Goal: Task Accomplishment & Management: Complete application form

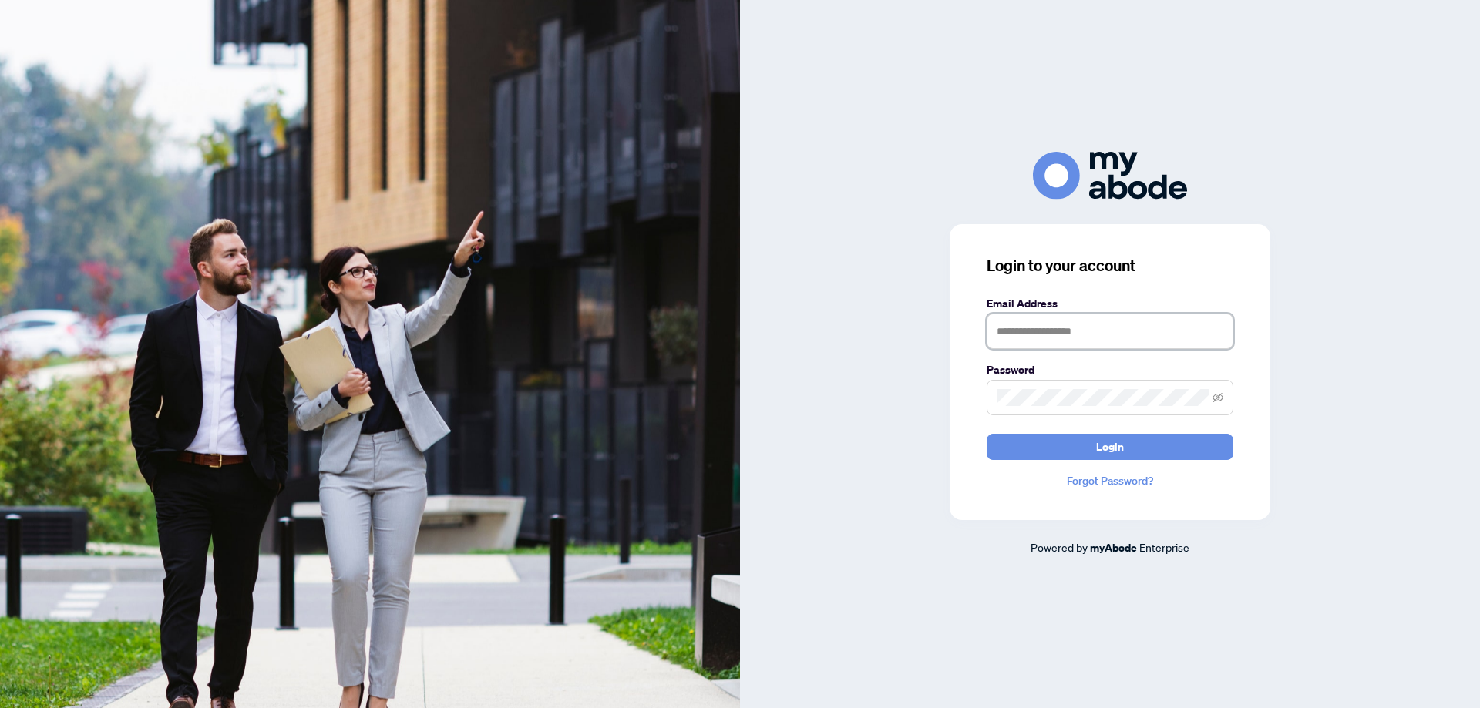
click at [1147, 322] on input "text" at bounding box center [1109, 331] width 247 height 35
type input "**********"
click at [986, 434] on button "Login" at bounding box center [1109, 447] width 247 height 26
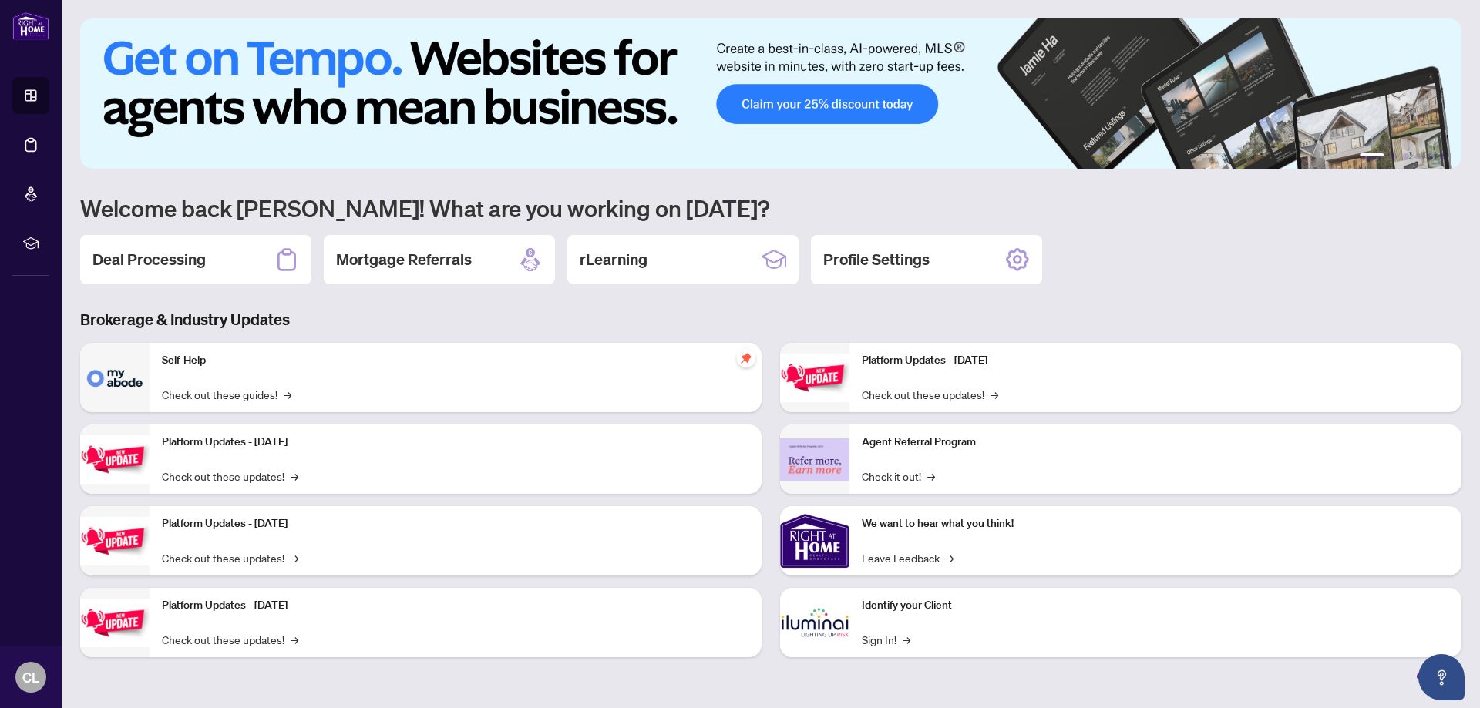
click at [1239, 287] on div "1 2 3 4 5 6 Welcome back [PERSON_NAME]! What are you working on [DATE]? Deal Pr…" at bounding box center [770, 349] width 1381 height 662
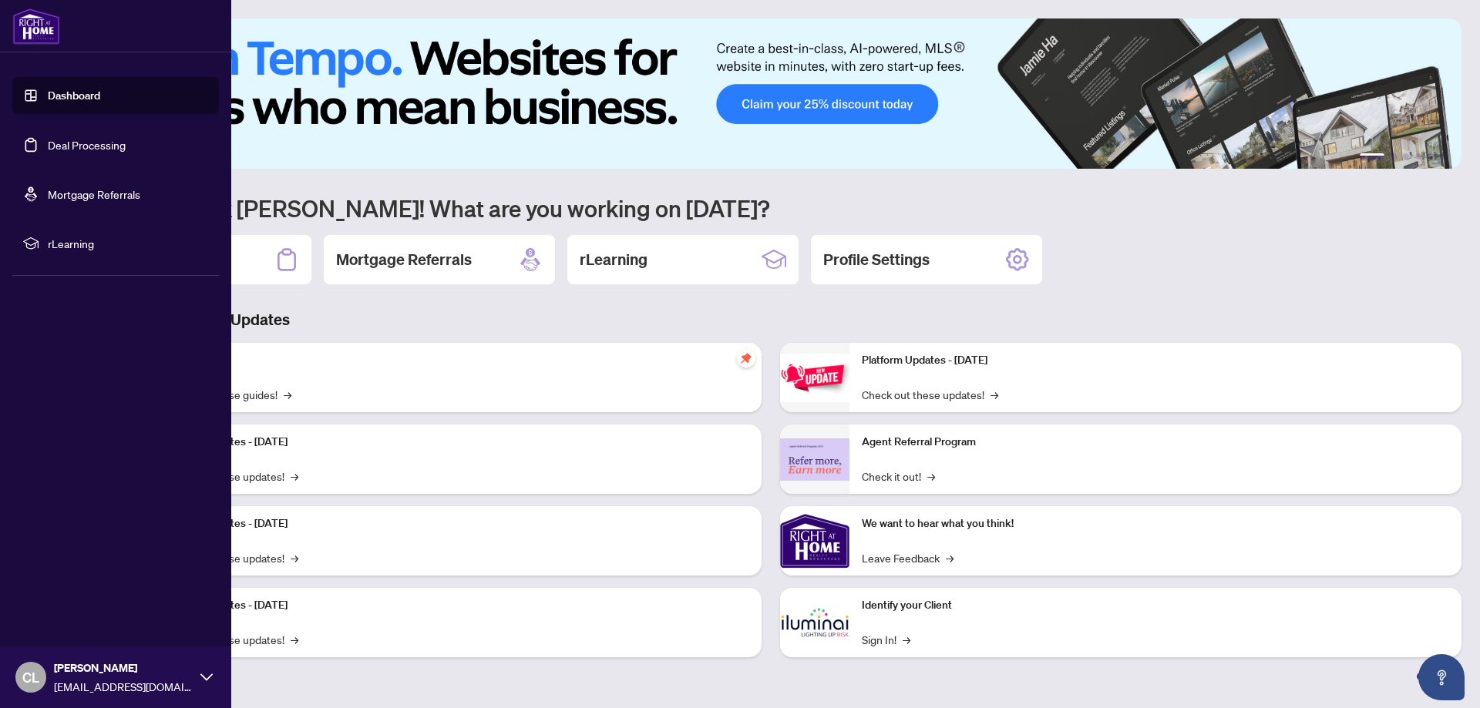
click at [74, 146] on link "Deal Processing" at bounding box center [87, 145] width 78 height 14
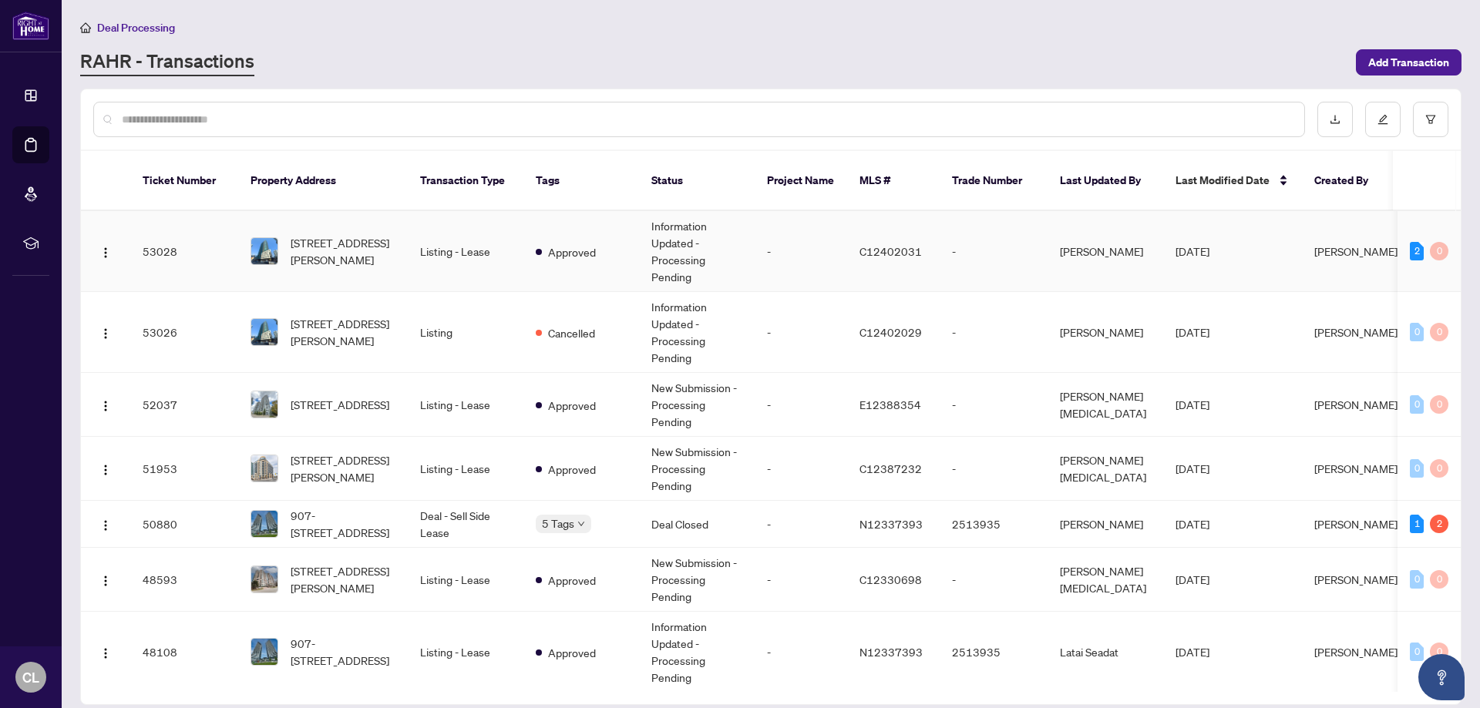
click at [479, 227] on td "Listing - Lease" at bounding box center [466, 251] width 116 height 81
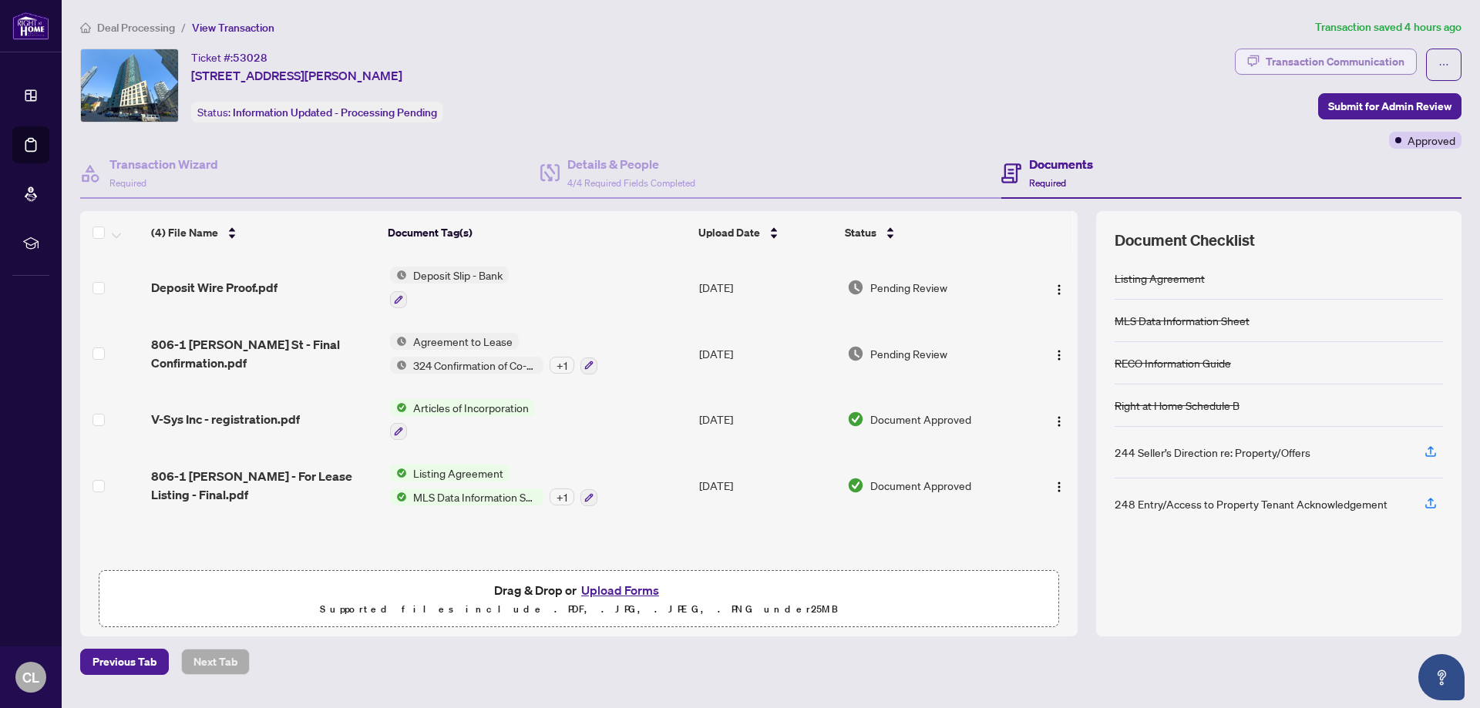
click at [1356, 61] on div "Transaction Communication" at bounding box center [1334, 61] width 139 height 25
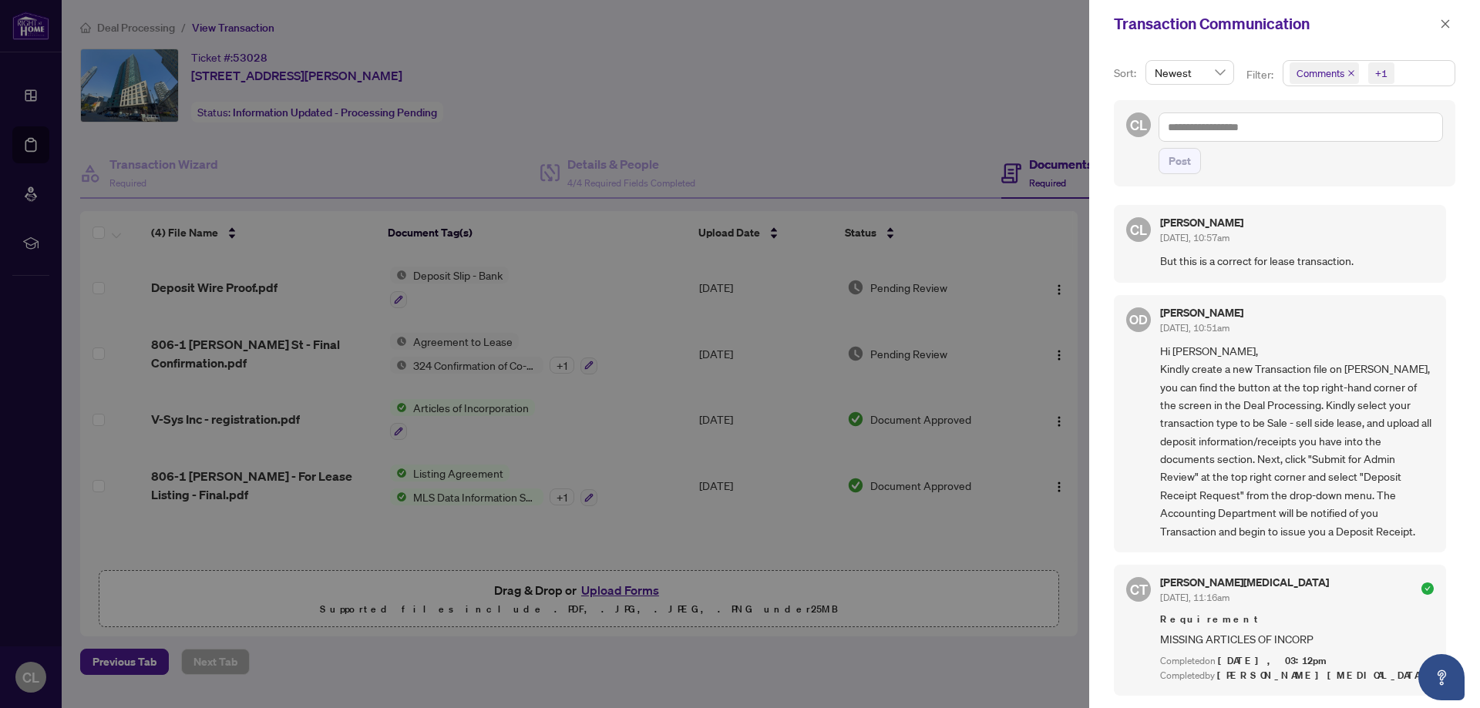
click at [586, 76] on div at bounding box center [740, 354] width 1480 height 708
click at [1448, 22] on icon "close" at bounding box center [1444, 23] width 11 height 11
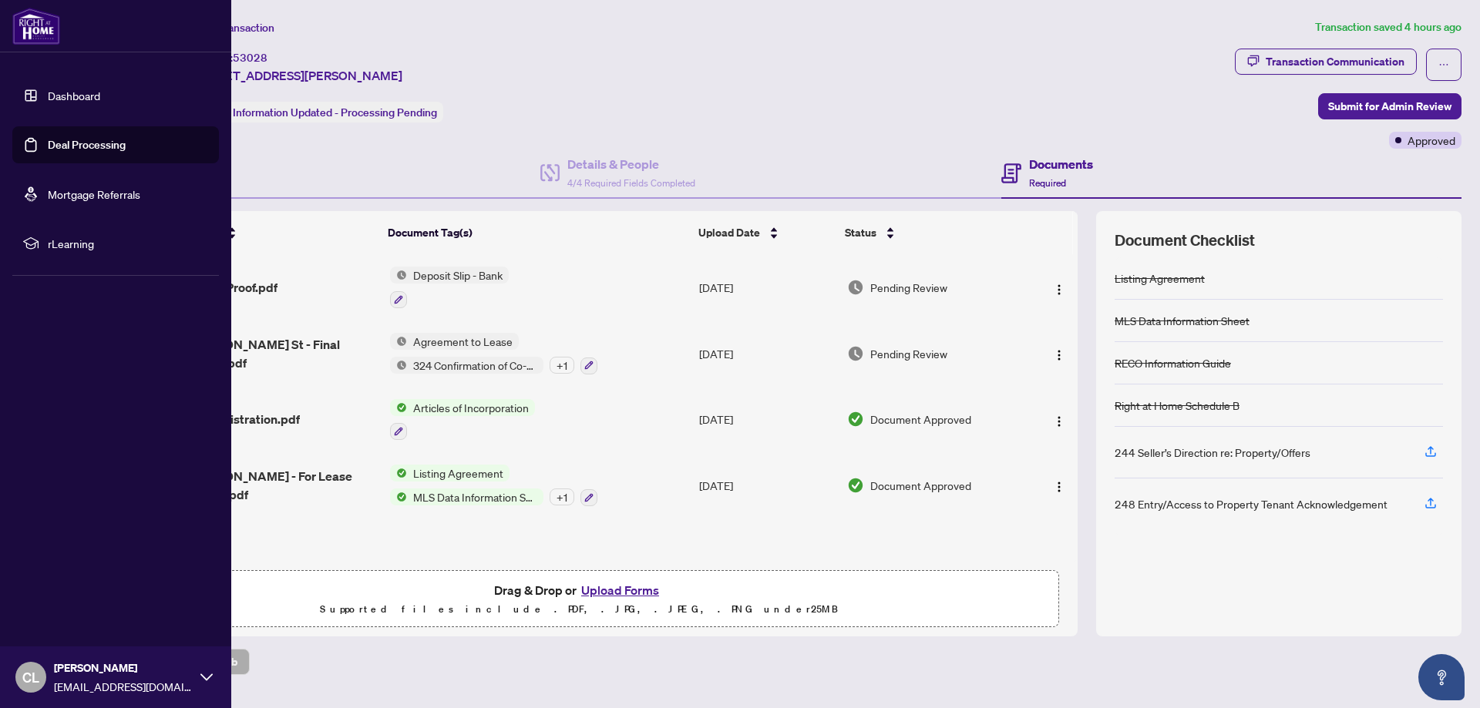
click at [76, 146] on link "Deal Processing" at bounding box center [87, 145] width 78 height 14
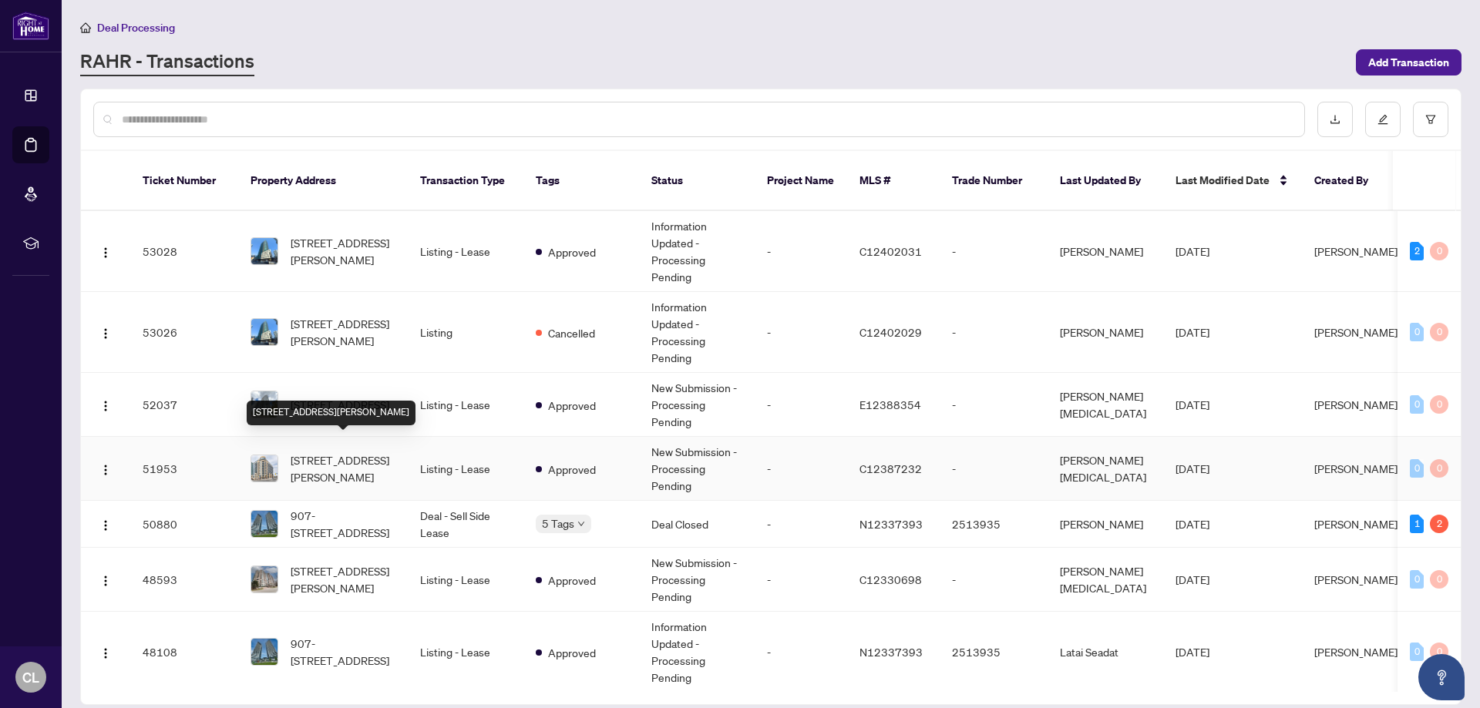
click at [355, 453] on span "[STREET_ADDRESS][PERSON_NAME]" at bounding box center [343, 469] width 105 height 34
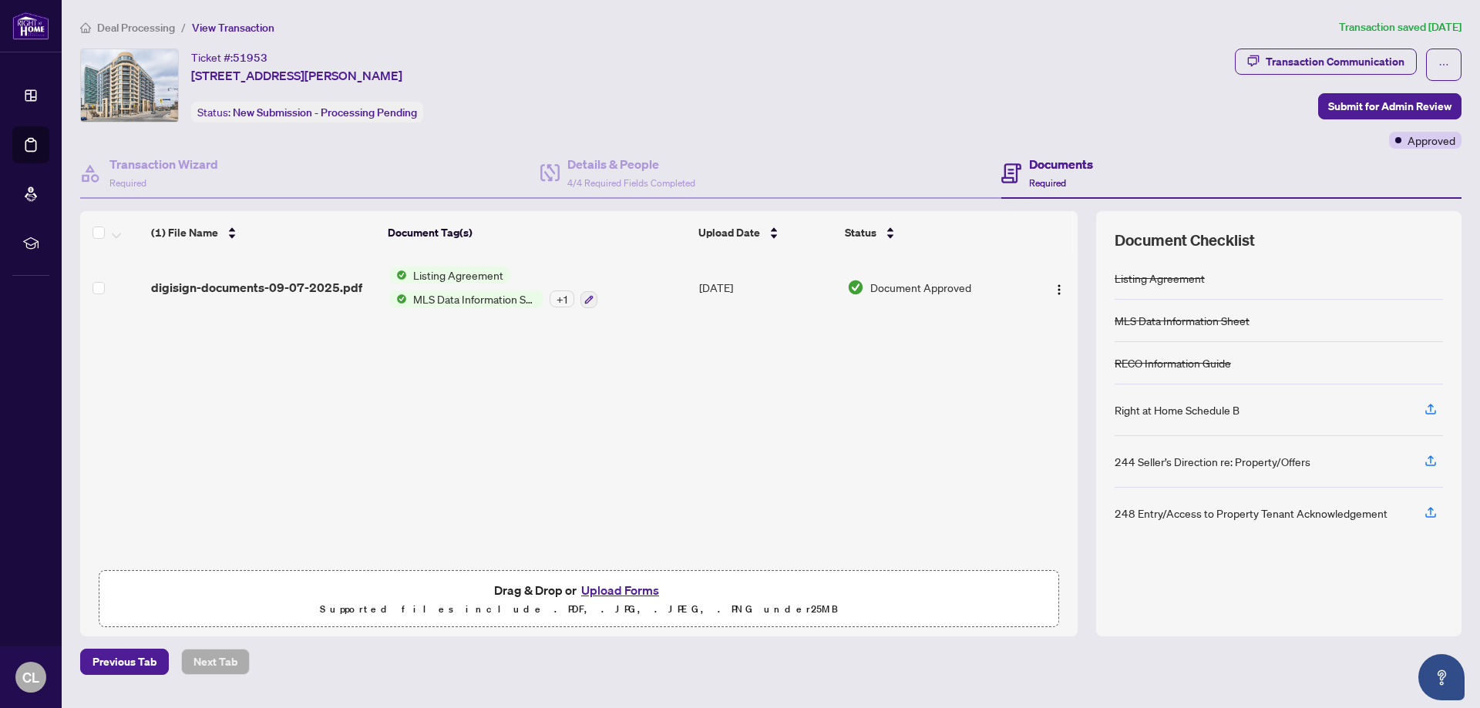
click at [601, 593] on button "Upload Forms" at bounding box center [619, 590] width 87 height 20
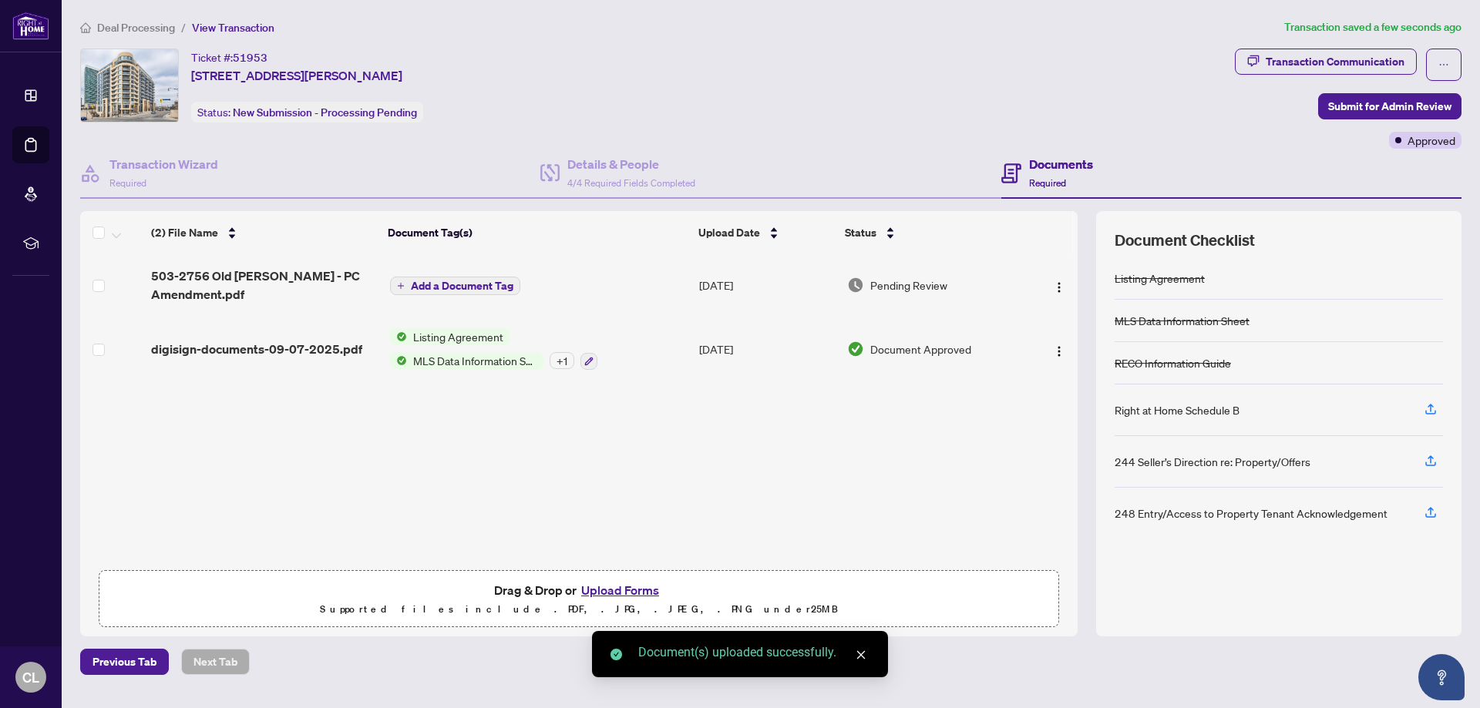
click at [472, 282] on span "Add a Document Tag" at bounding box center [462, 285] width 102 height 11
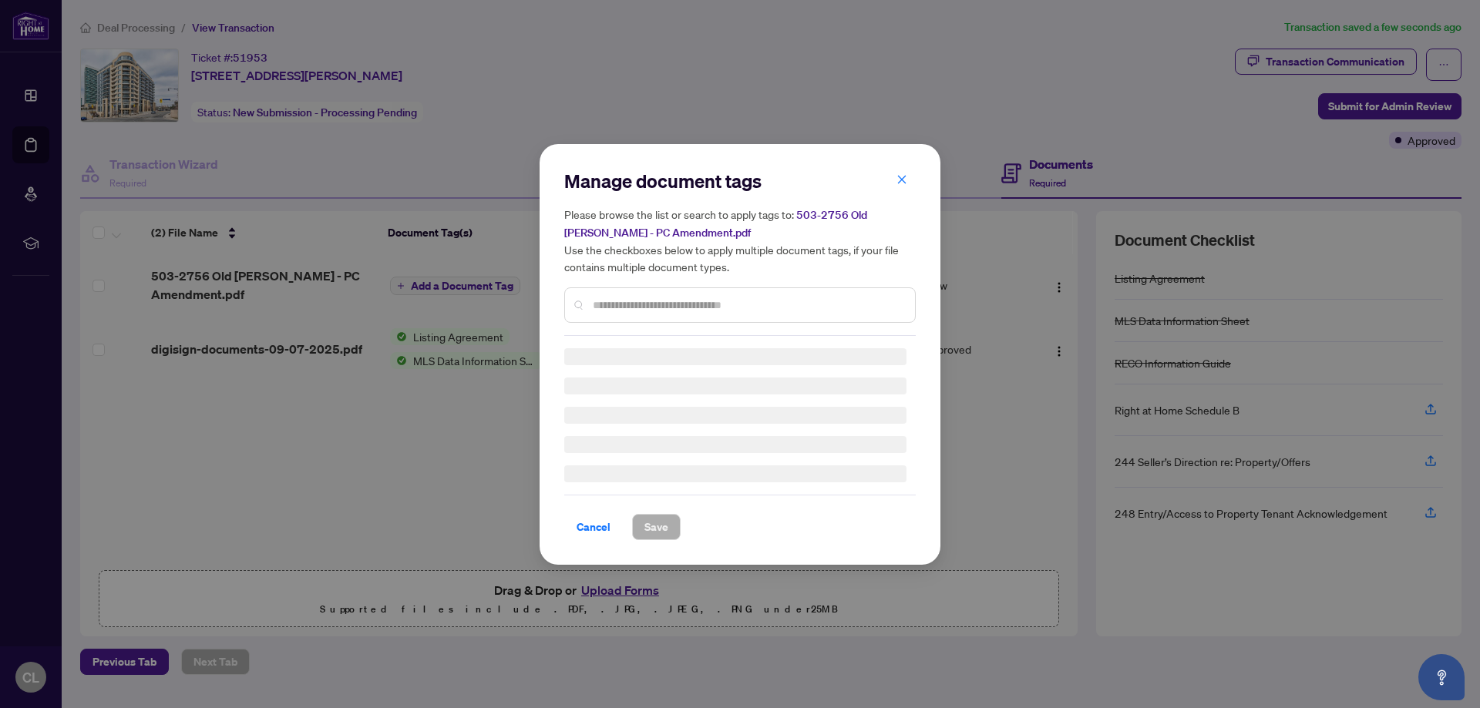
click at [669, 298] on div "Manage document tags Please browse the list or search to apply tags to: 503-275…" at bounding box center [739, 252] width 351 height 167
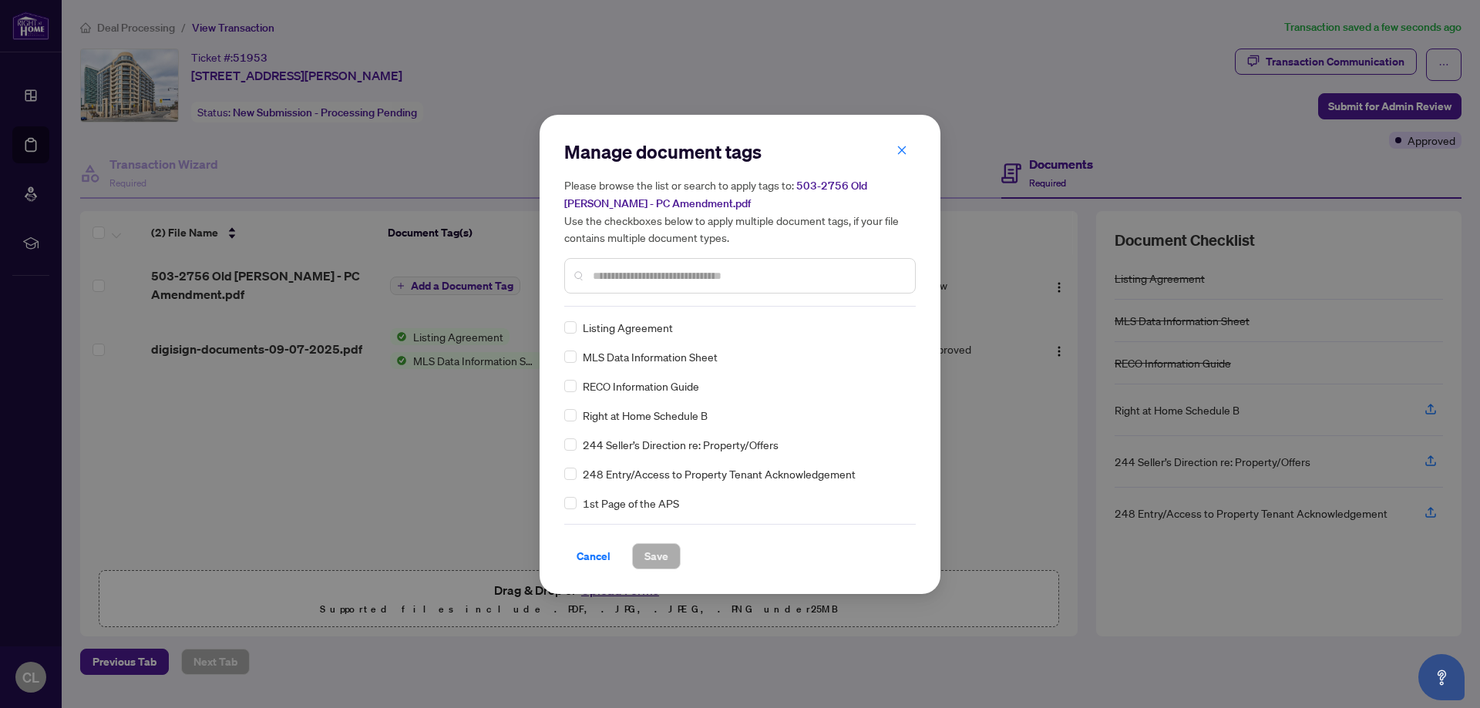
click at [663, 267] on input "text" at bounding box center [748, 275] width 310 height 17
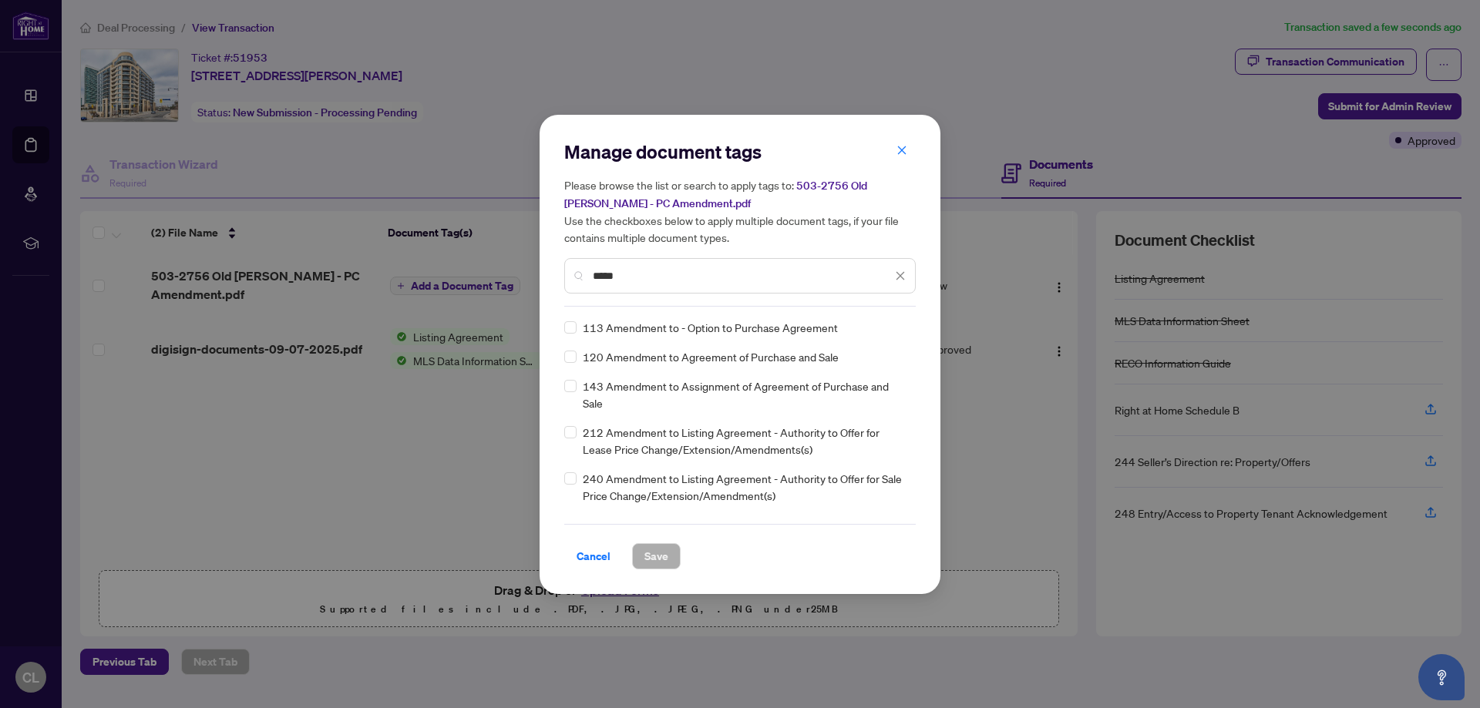
type input "*****"
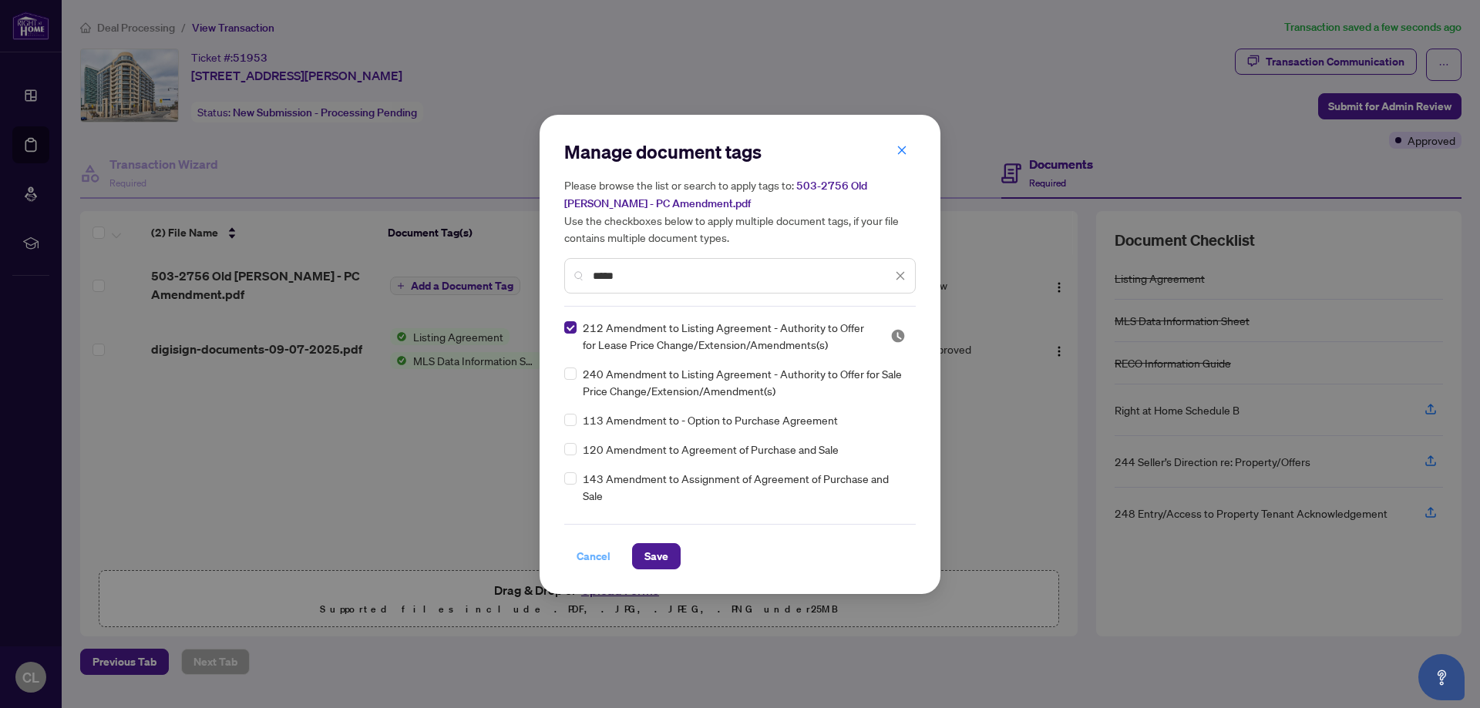
click at [594, 558] on span "Cancel" at bounding box center [593, 556] width 34 height 25
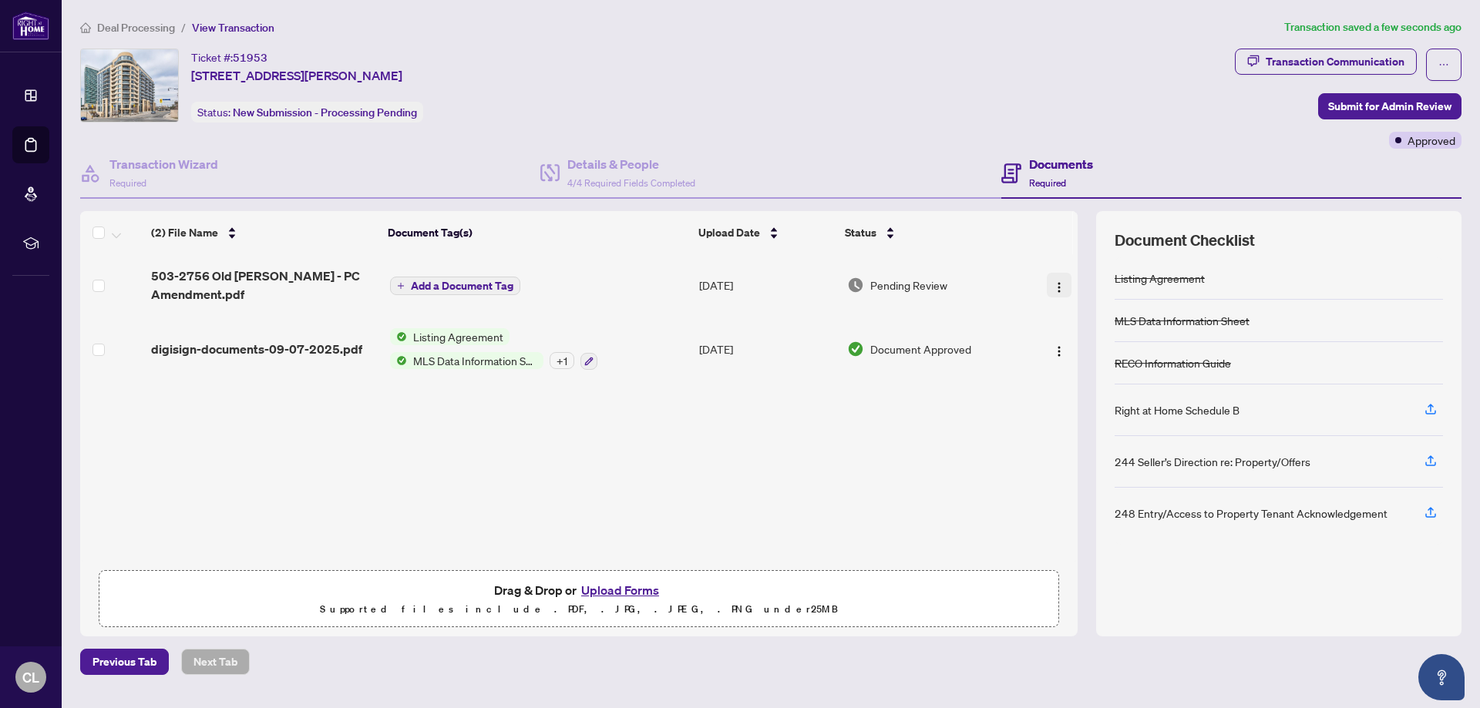
click at [1055, 287] on img "button" at bounding box center [1059, 287] width 12 height 12
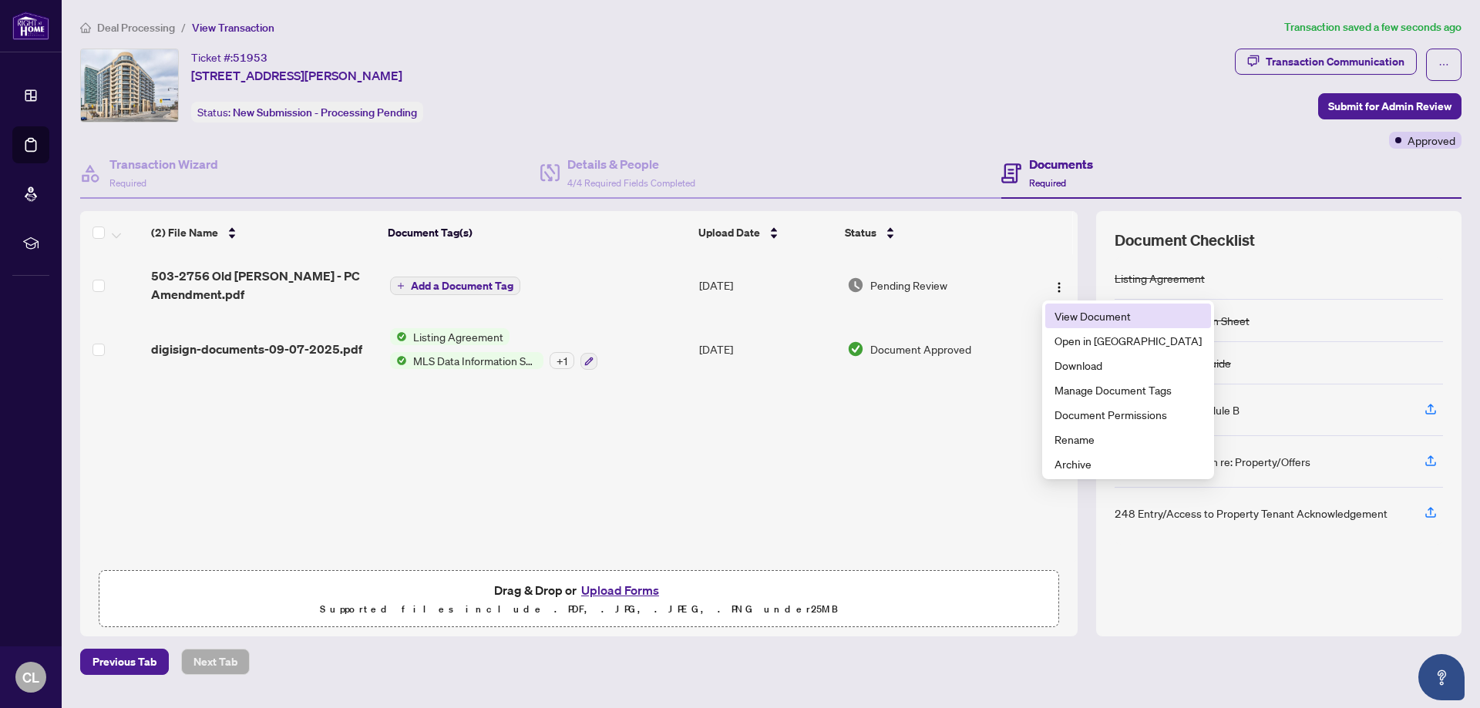
click at [1074, 314] on span "View Document" at bounding box center [1127, 315] width 147 height 17
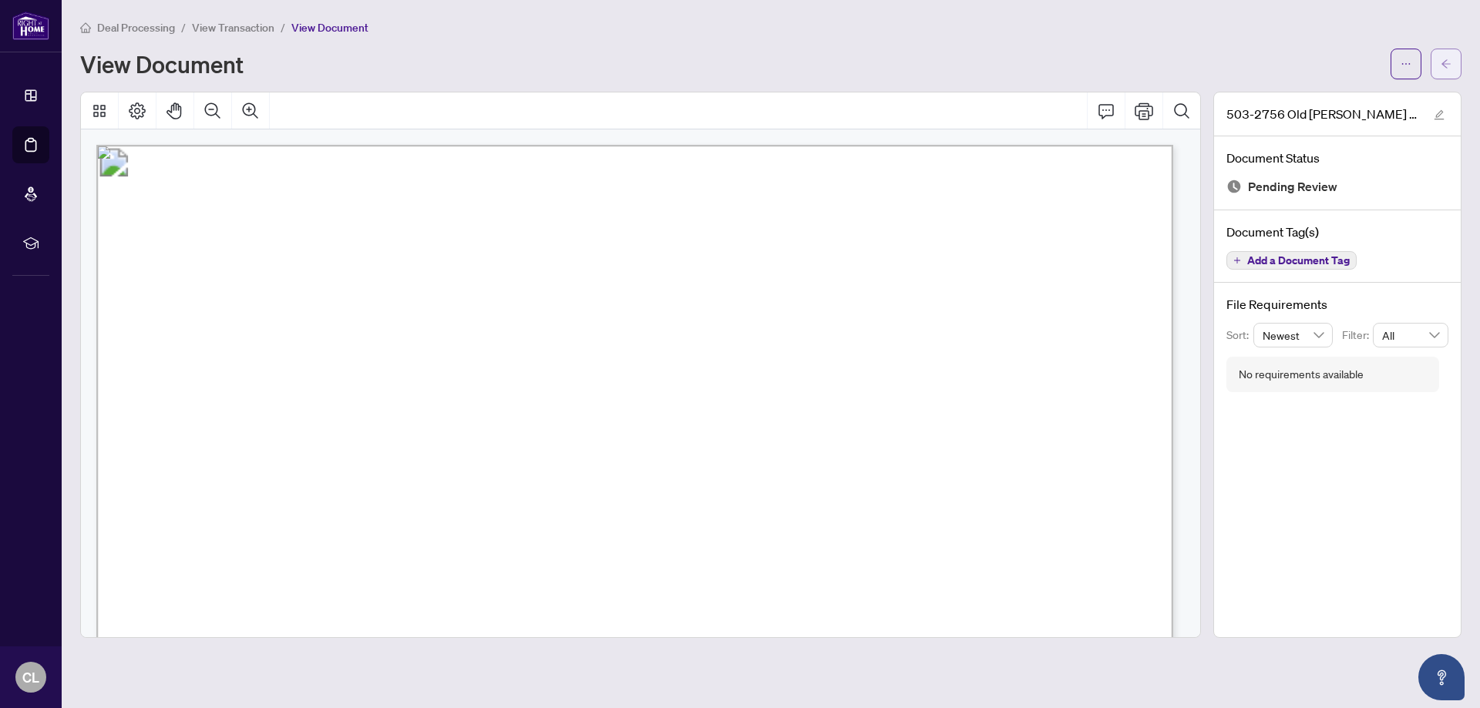
click at [1451, 66] on button "button" at bounding box center [1445, 64] width 31 height 31
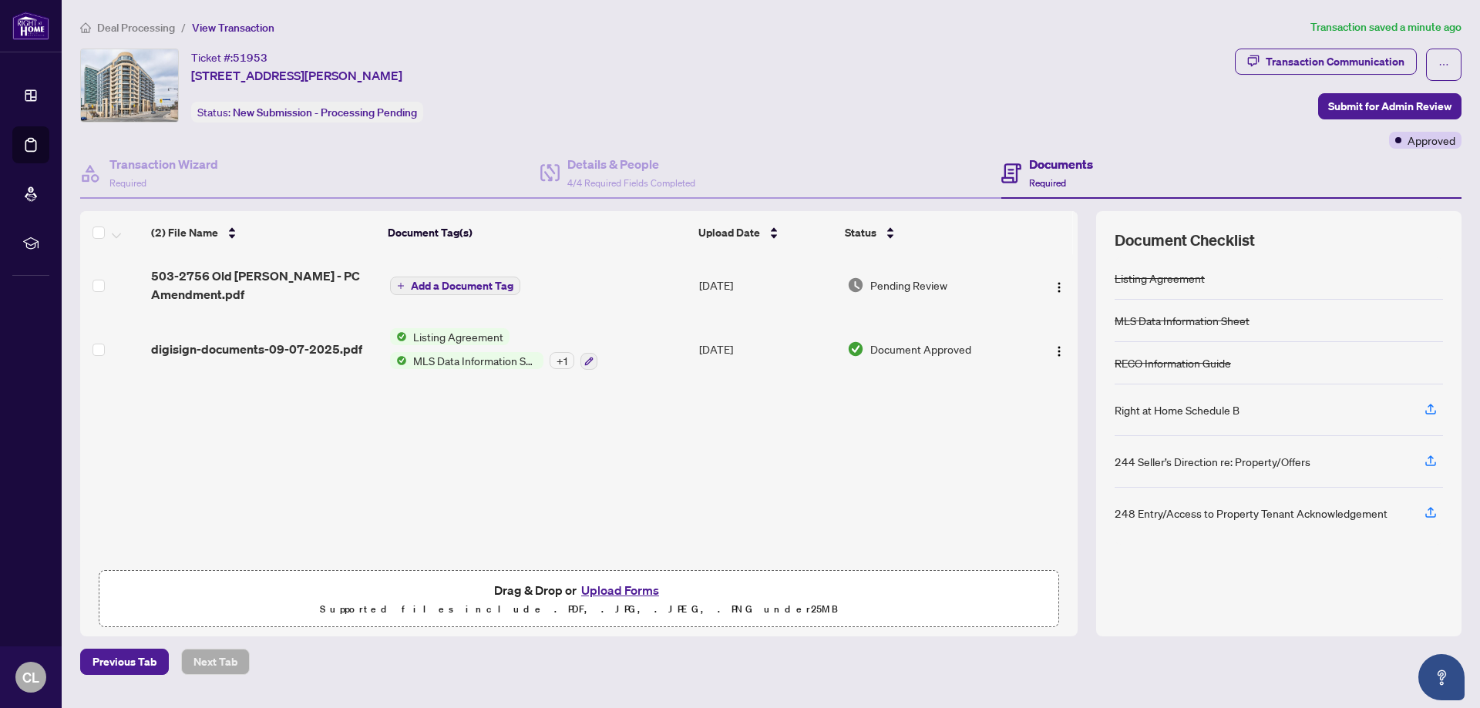
click at [469, 288] on span "Add a Document Tag" at bounding box center [462, 285] width 102 height 11
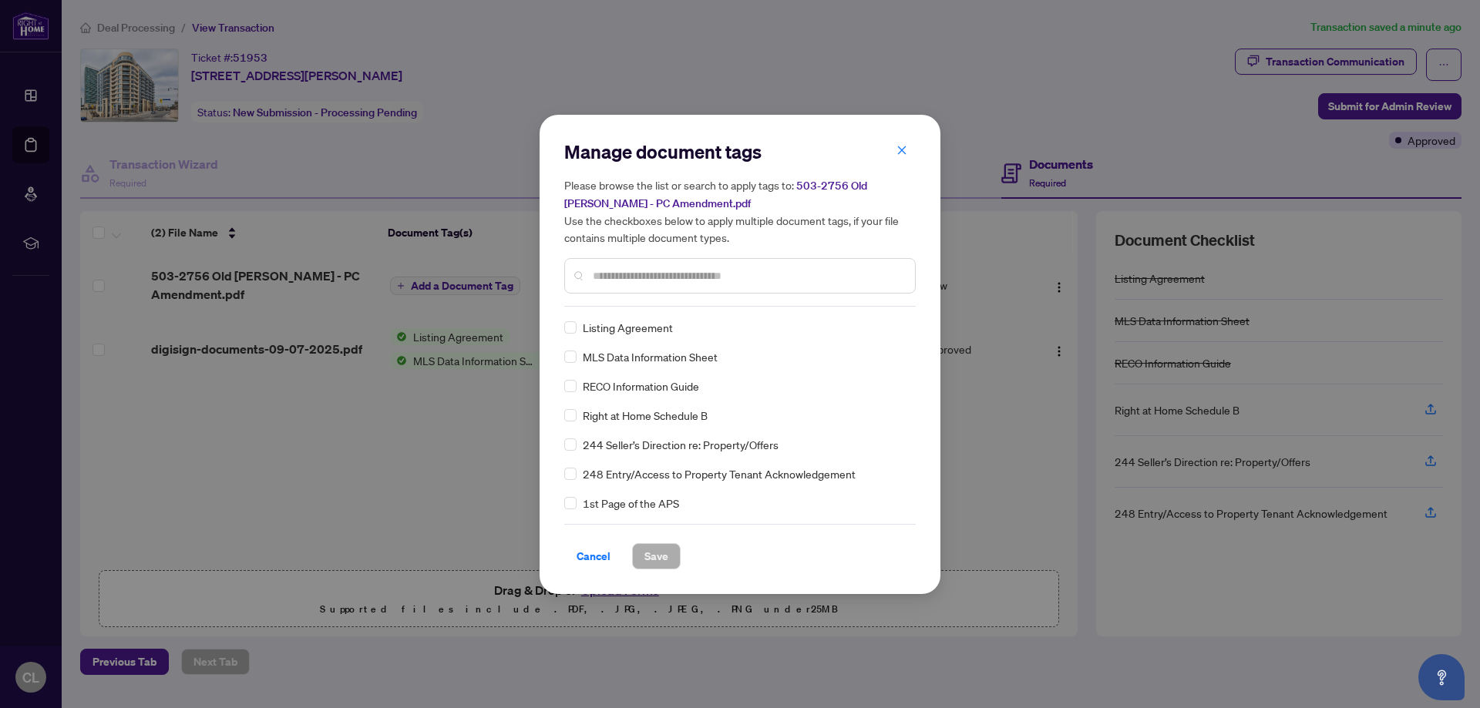
click at [633, 310] on div "Manage document tags Please browse the list or search to apply tags to: 503-275…" at bounding box center [739, 354] width 351 height 430
click at [626, 290] on div at bounding box center [739, 275] width 351 height 35
click at [624, 284] on input "text" at bounding box center [748, 275] width 310 height 17
click at [623, 282] on input "text" at bounding box center [748, 275] width 310 height 17
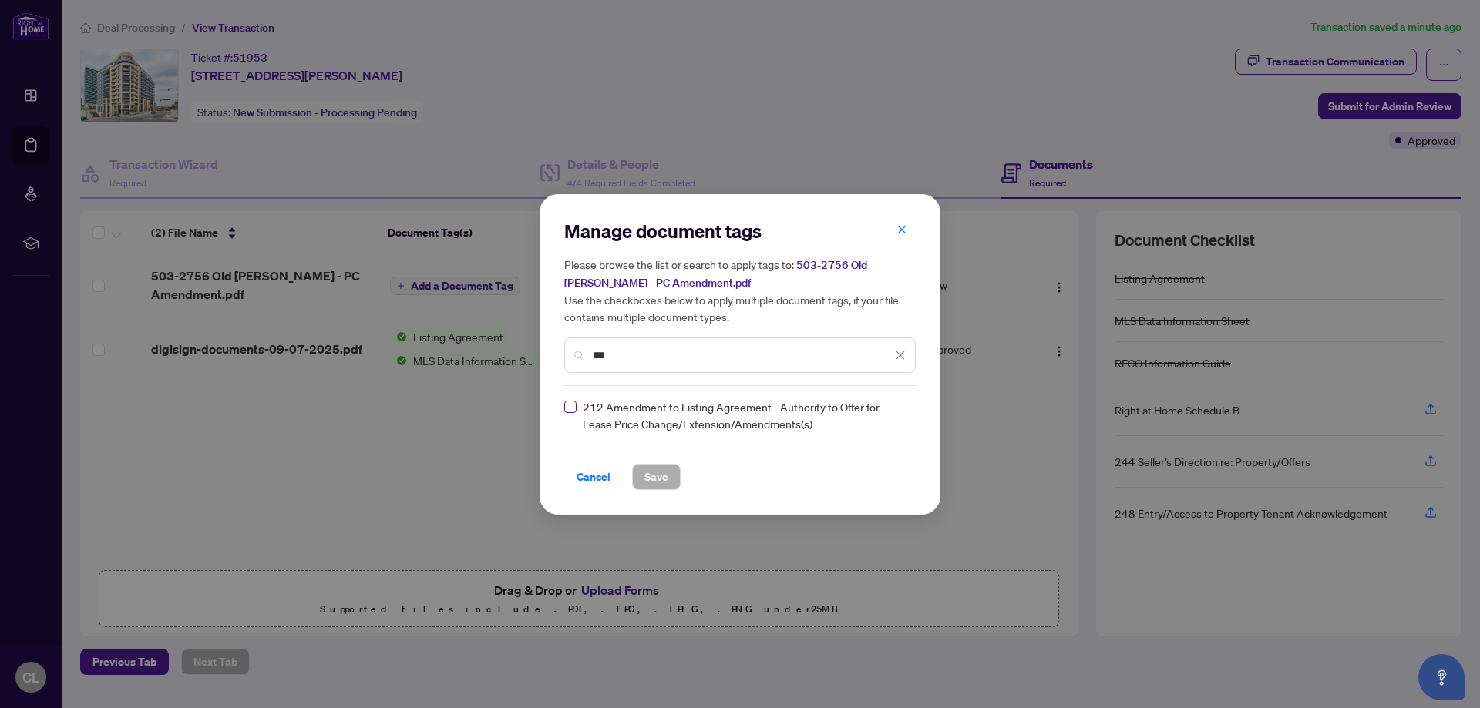
type input "***"
click at [663, 479] on span "Save" at bounding box center [656, 477] width 24 height 25
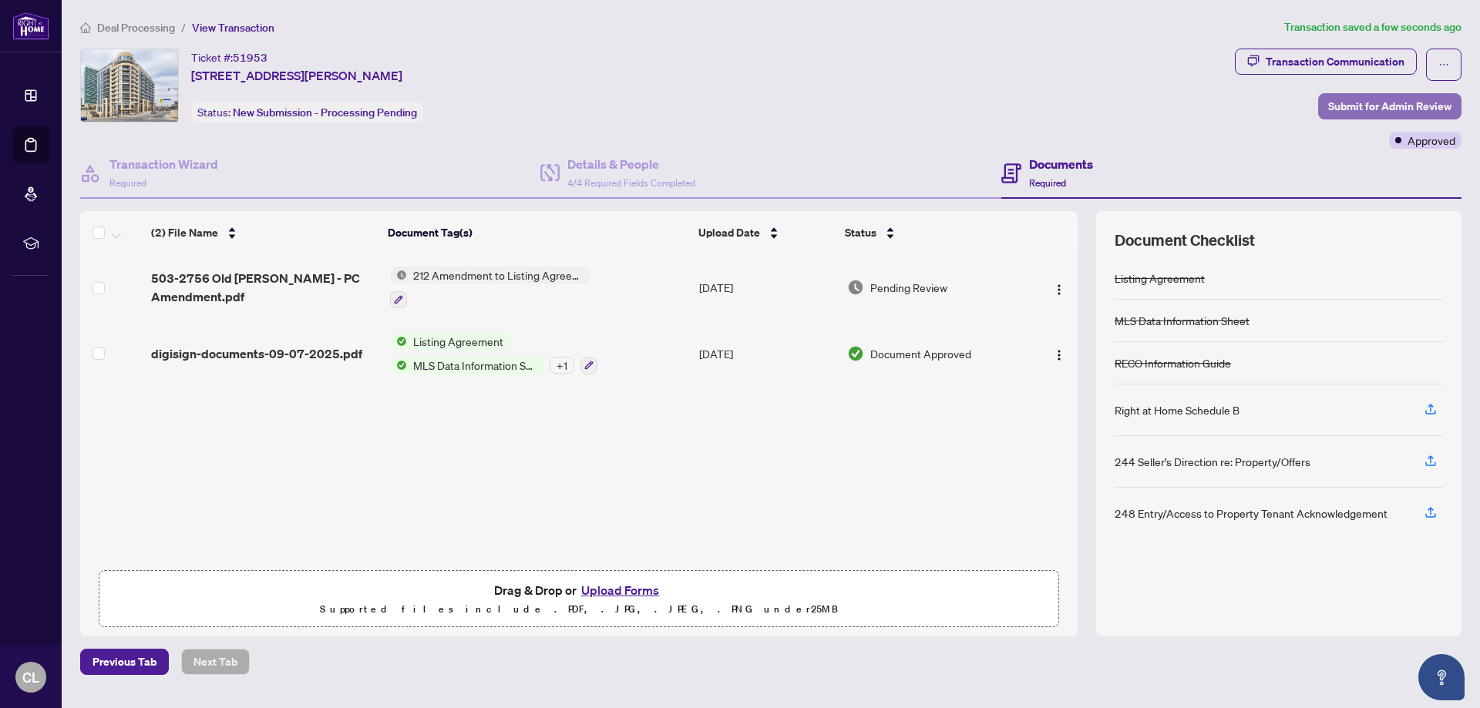
click at [1406, 109] on span "Submit for Admin Review" at bounding box center [1389, 106] width 123 height 25
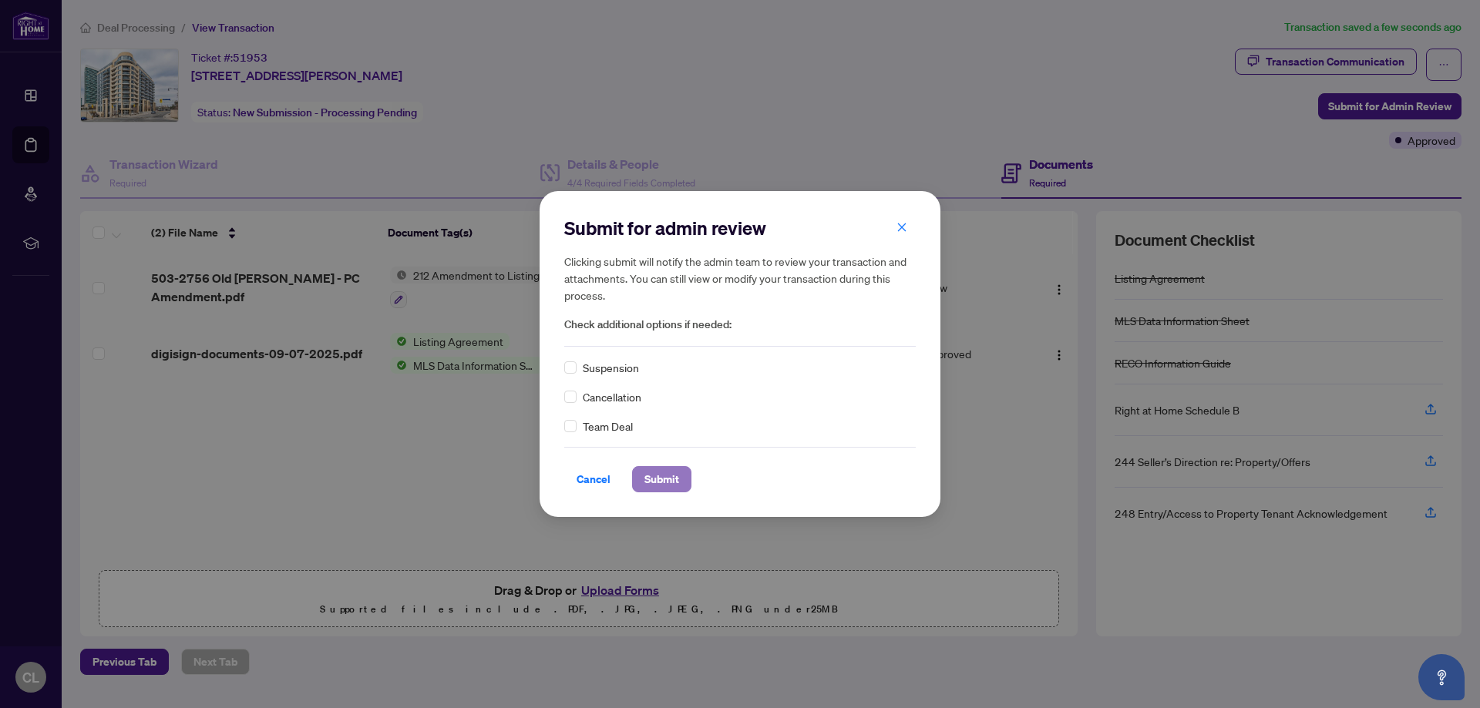
click at [659, 482] on span "Submit" at bounding box center [661, 479] width 35 height 25
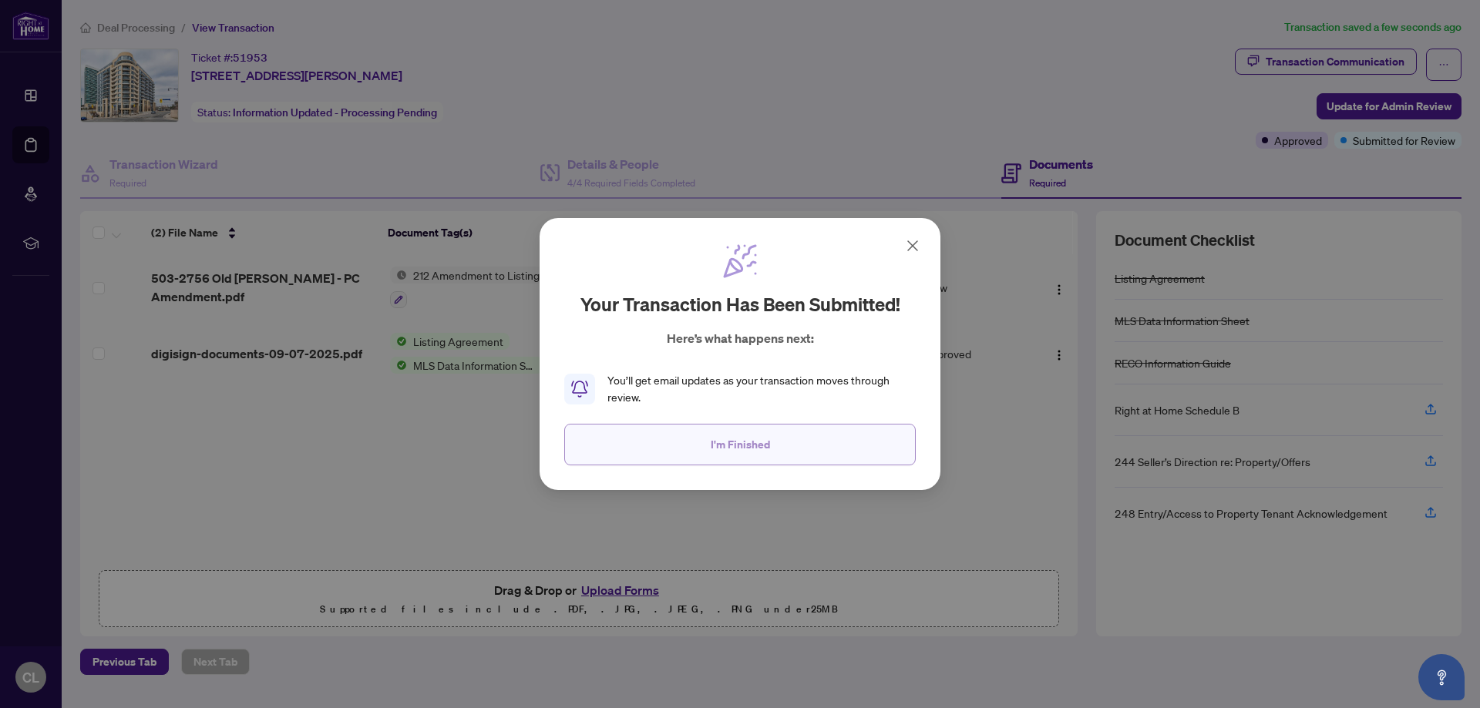
click at [719, 454] on span "I'm Finished" at bounding box center [739, 444] width 59 height 25
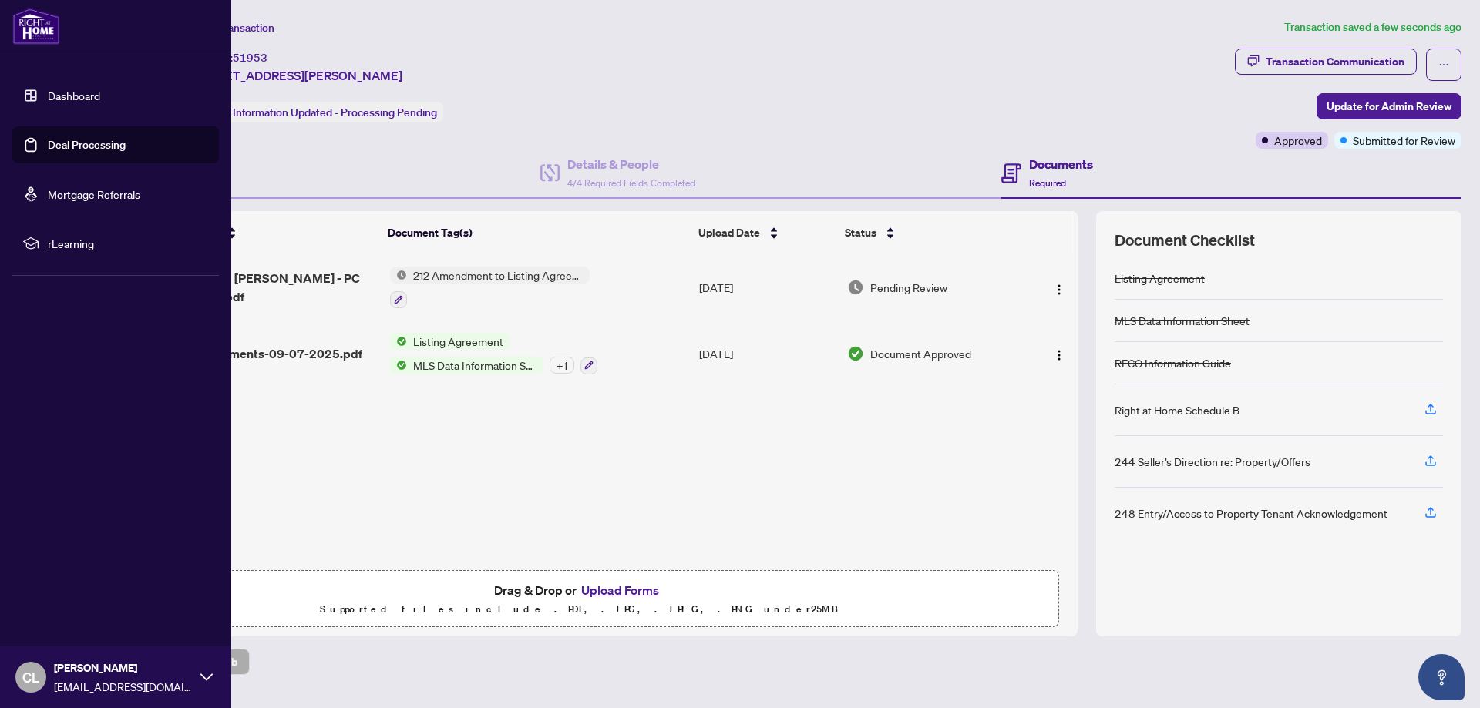
click at [76, 144] on link "Deal Processing" at bounding box center [87, 145] width 78 height 14
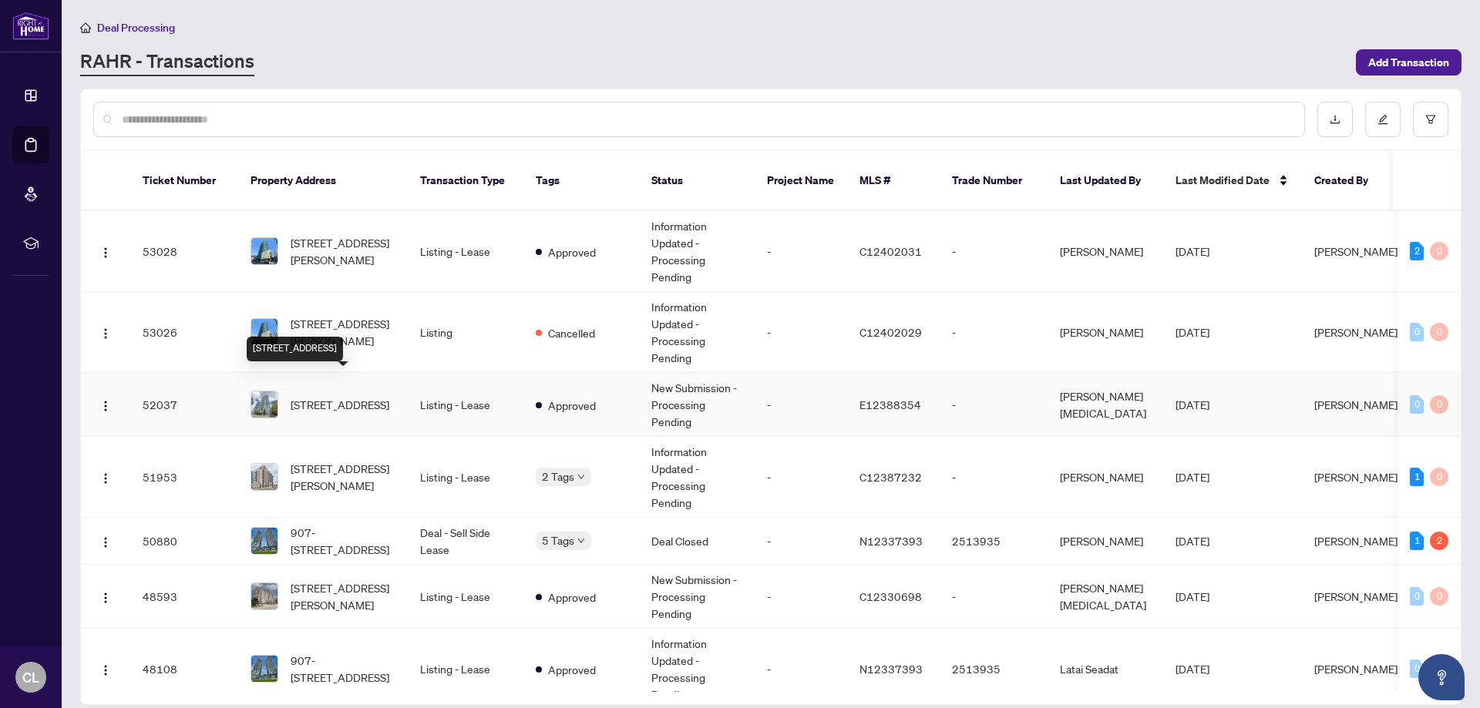
click at [329, 396] on span "[STREET_ADDRESS]" at bounding box center [340, 404] width 99 height 17
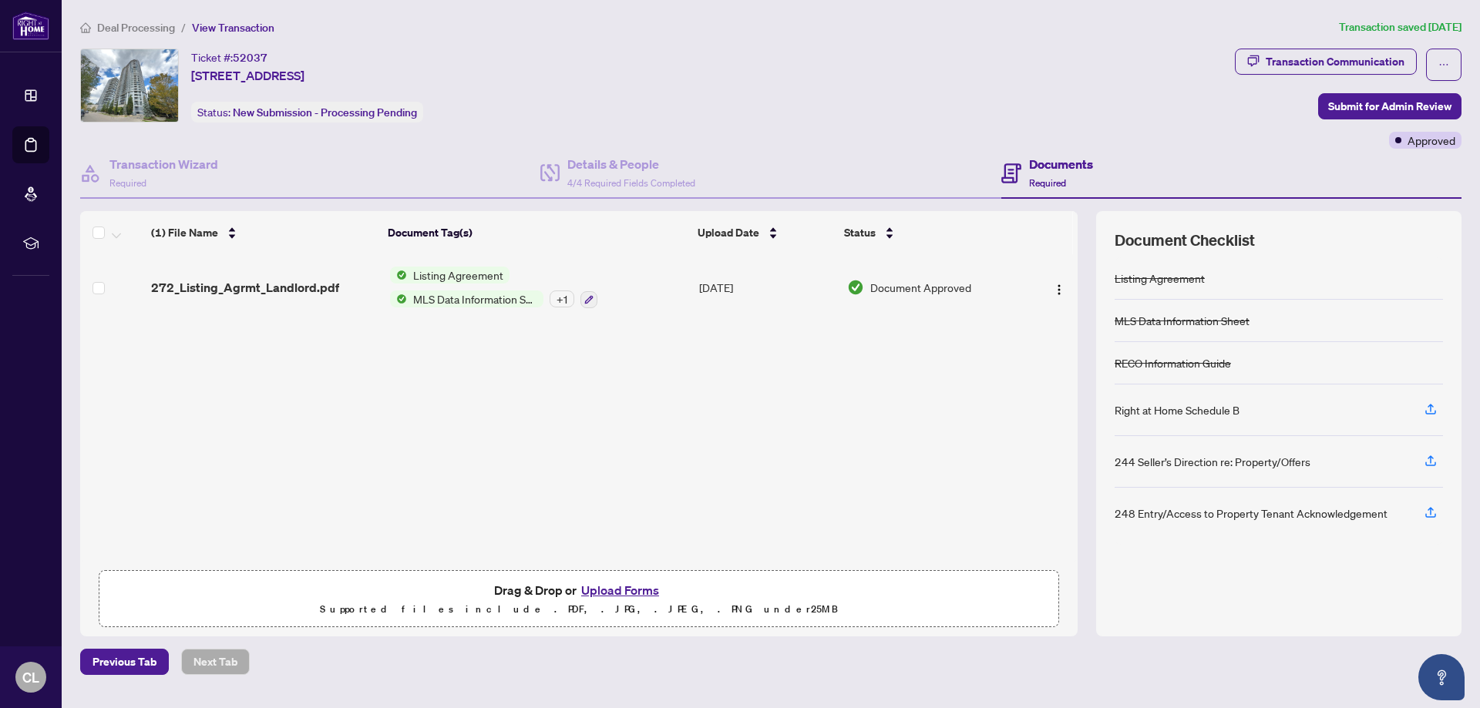
click at [604, 593] on button "Upload Forms" at bounding box center [619, 590] width 87 height 20
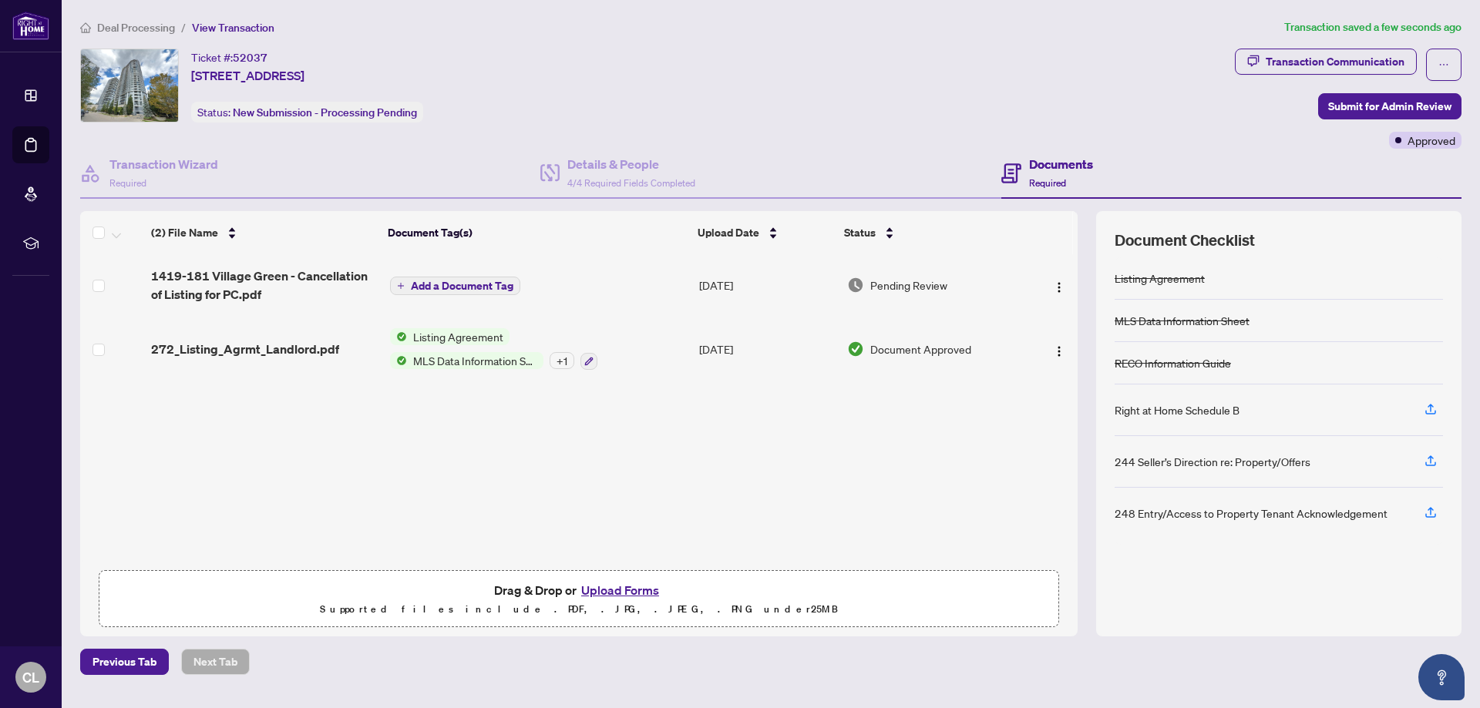
click at [487, 286] on span "Add a Document Tag" at bounding box center [462, 285] width 102 height 11
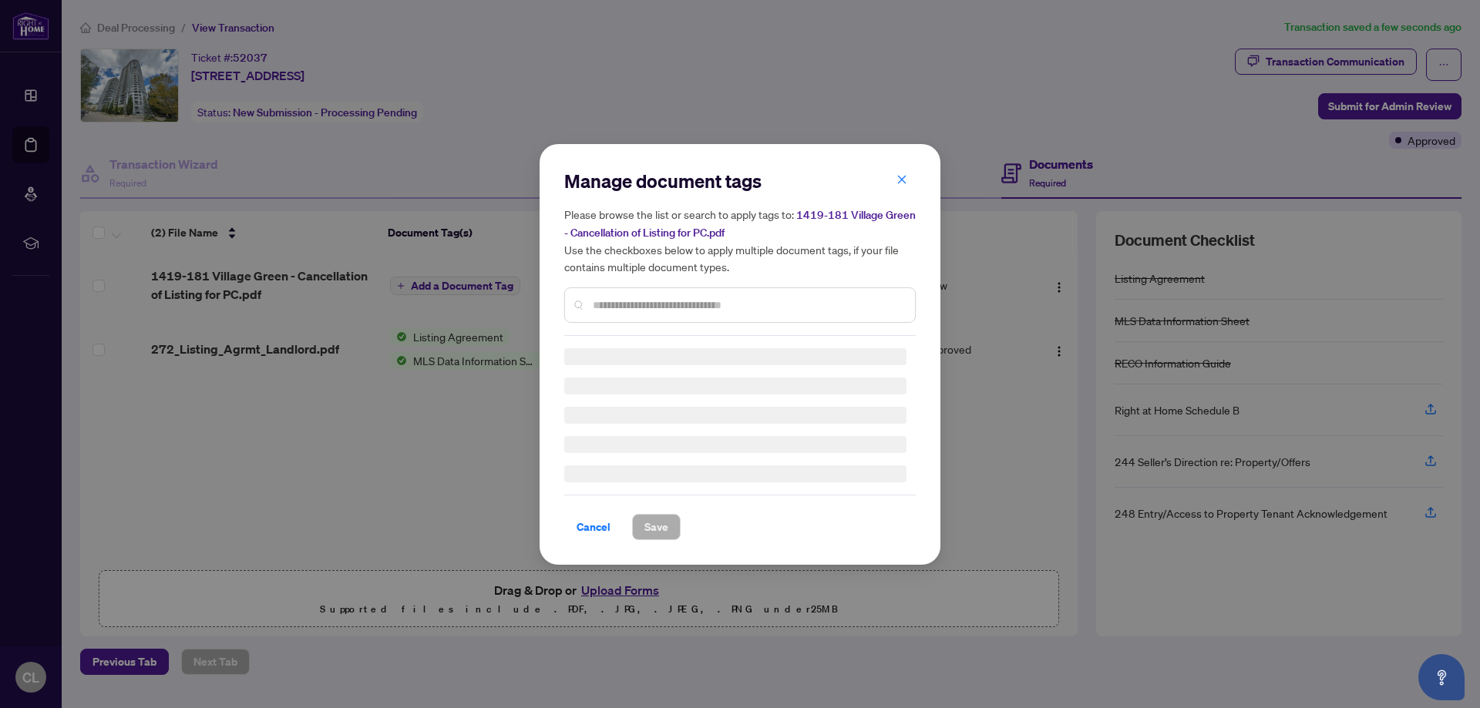
click at [630, 312] on div "Manage document tags Please browse the list or search to apply tags to: 1419-18…" at bounding box center [739, 354] width 351 height 371
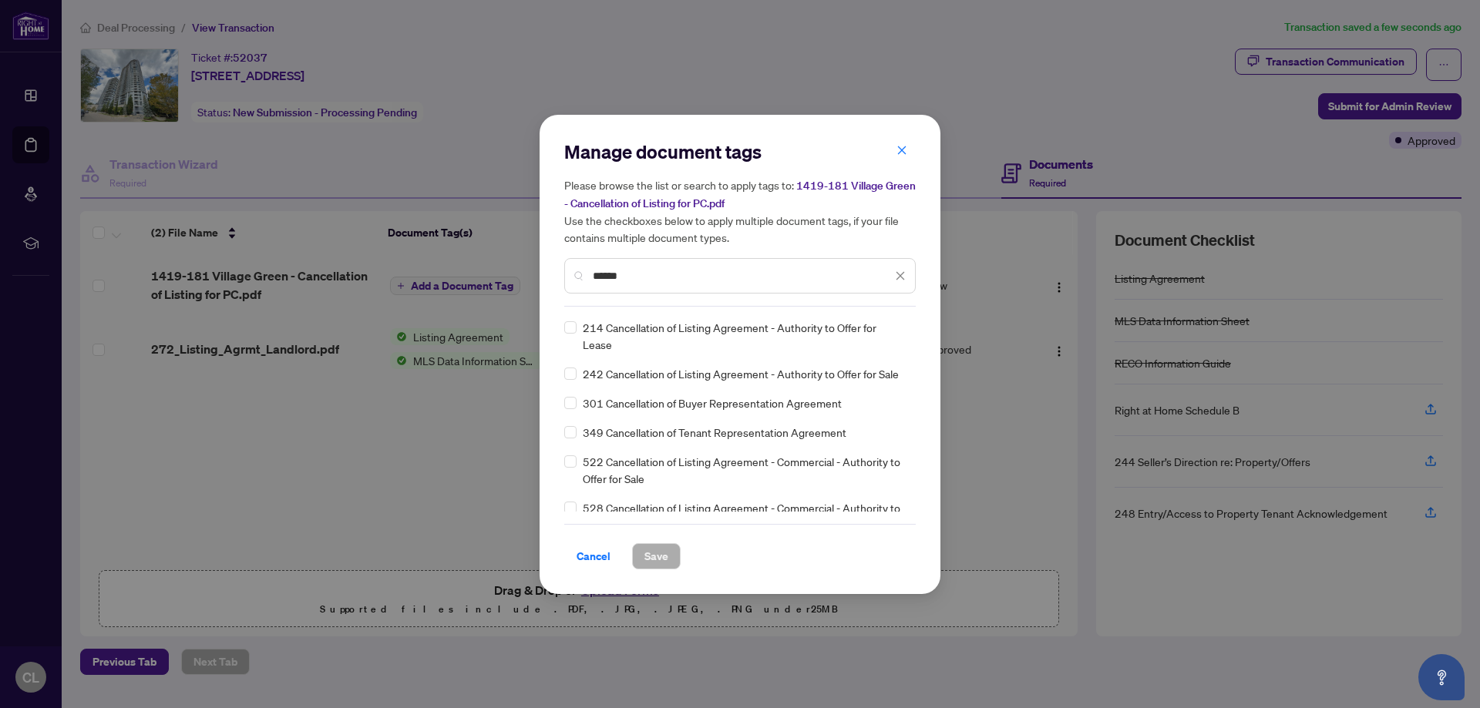
type input "******"
click at [654, 561] on span "Save" at bounding box center [656, 556] width 24 height 25
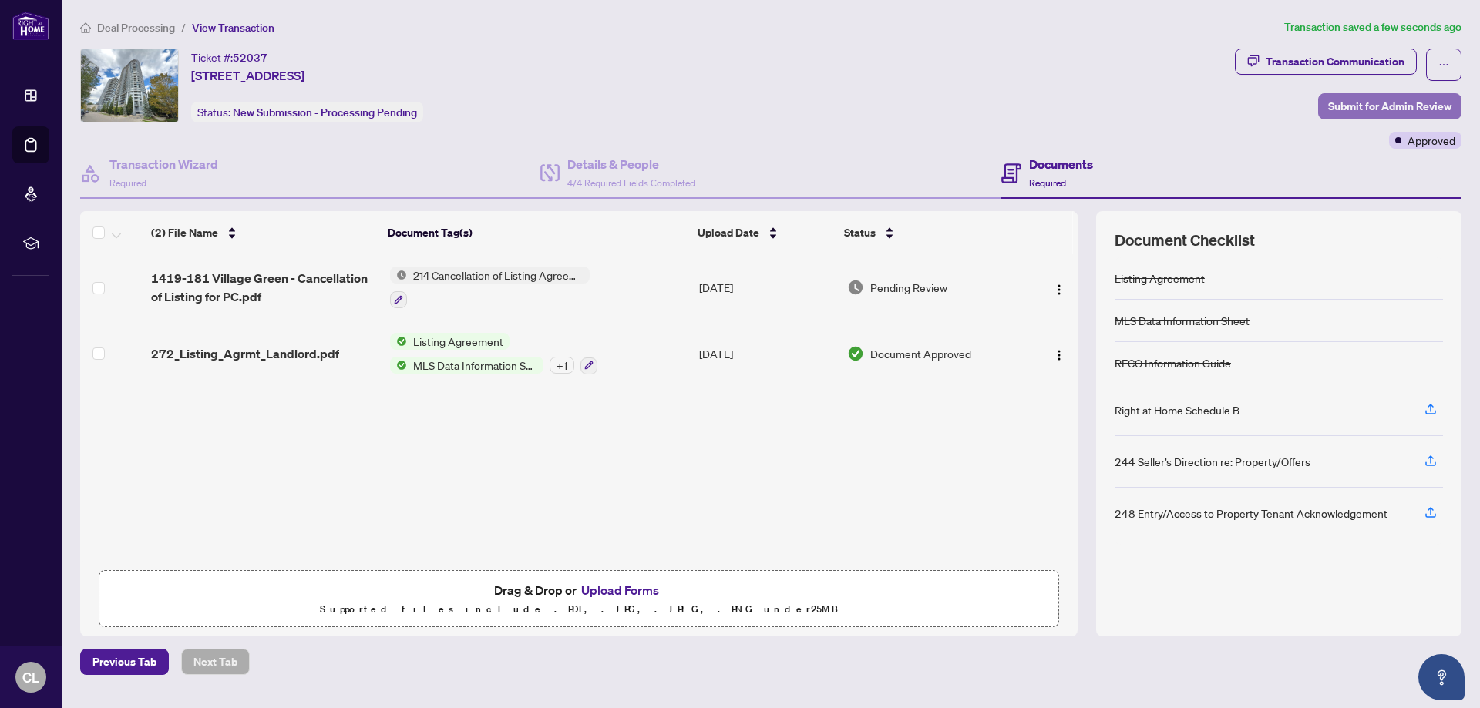
click at [1368, 106] on span "Submit for Admin Review" at bounding box center [1389, 106] width 123 height 25
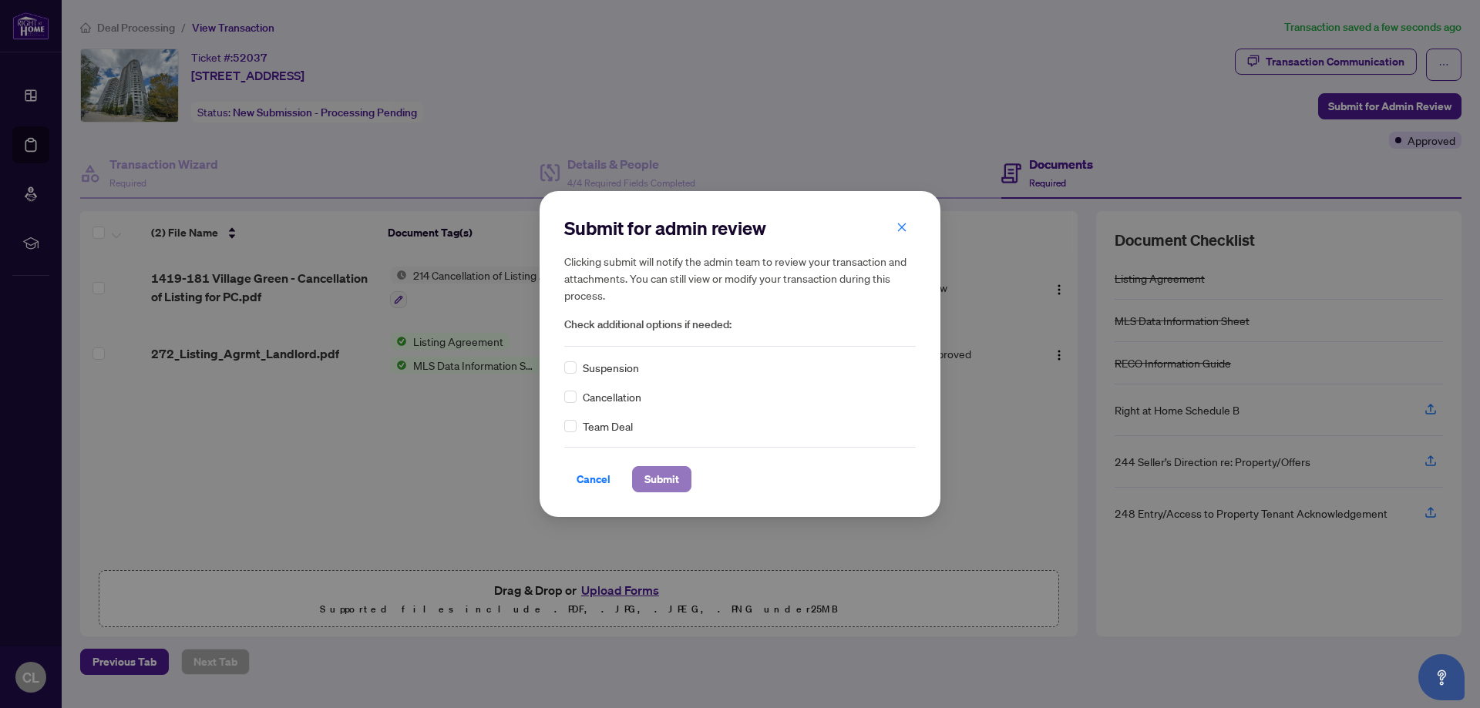
click at [668, 483] on span "Submit" at bounding box center [661, 479] width 35 height 25
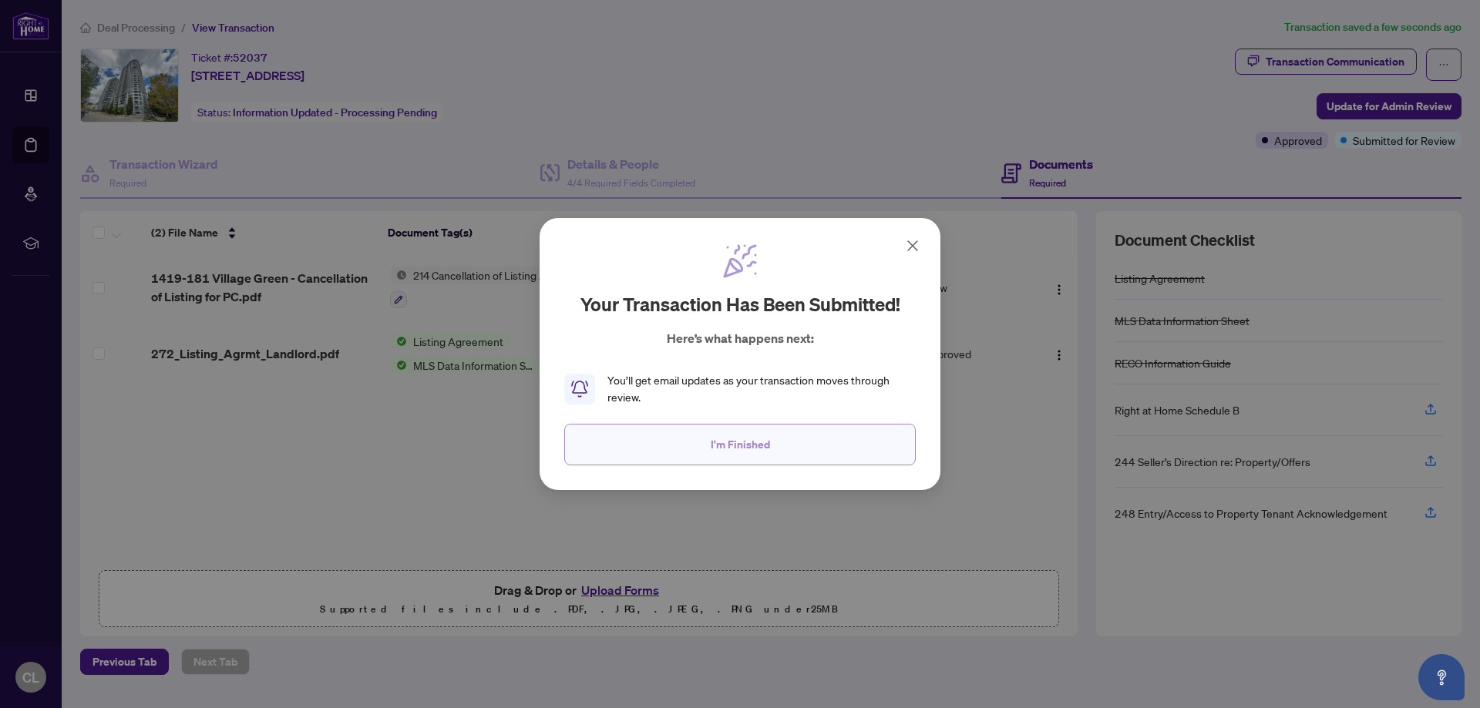
click at [731, 443] on span "I'm Finished" at bounding box center [739, 444] width 59 height 25
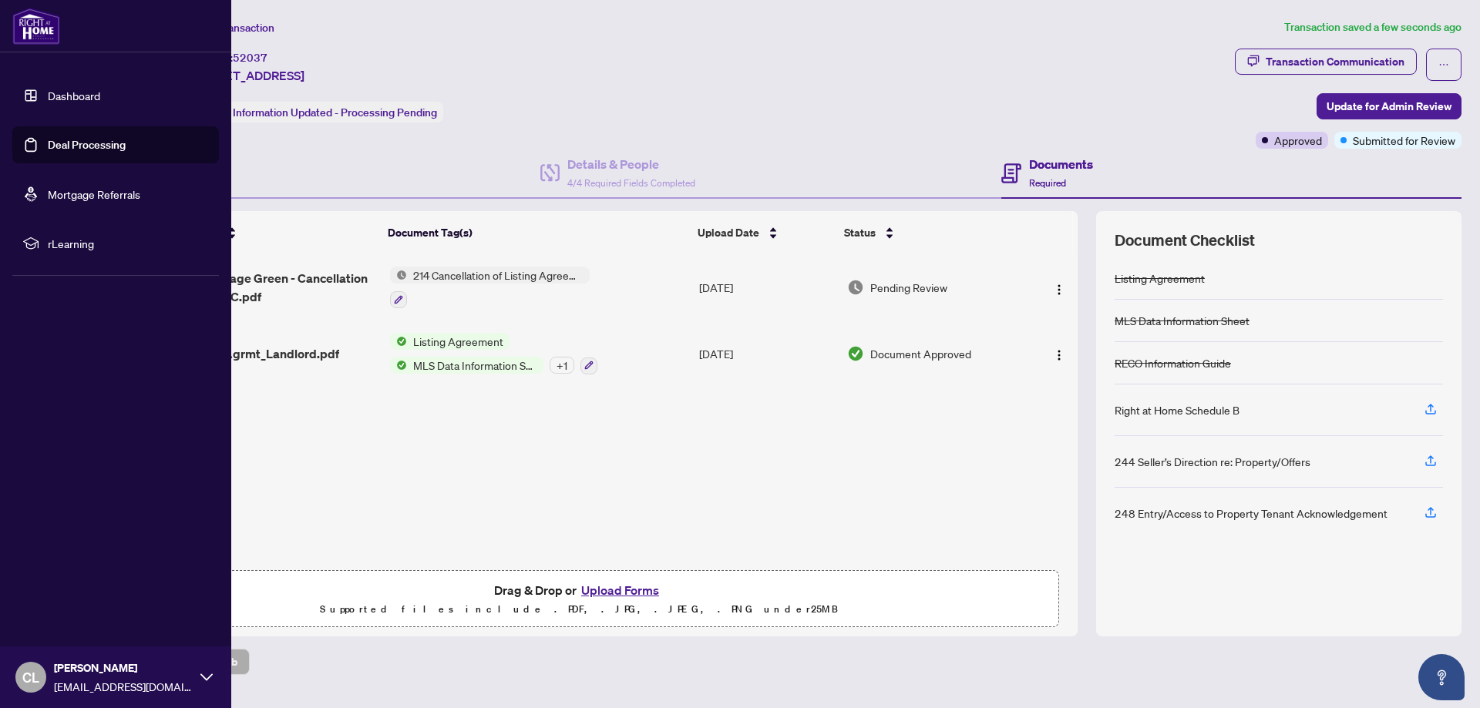
click at [62, 143] on link "Deal Processing" at bounding box center [87, 145] width 78 height 14
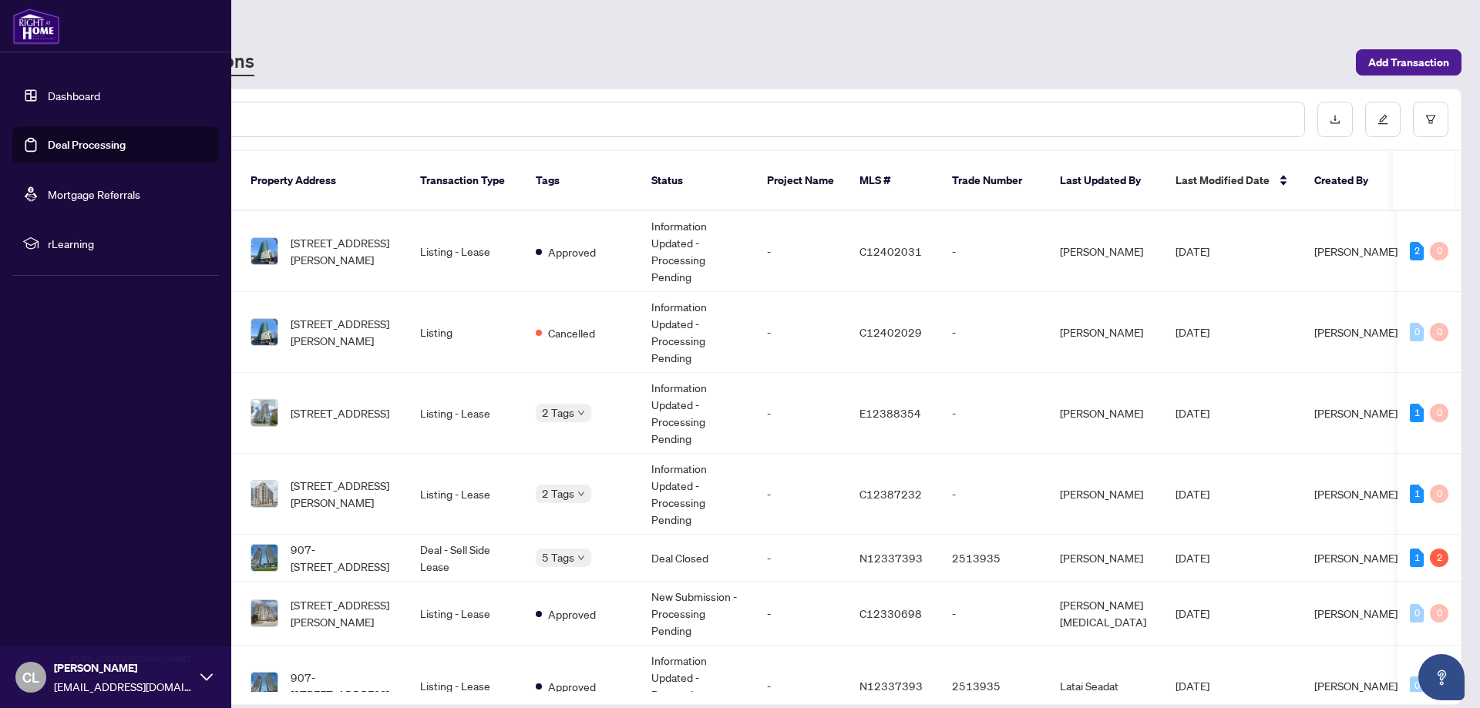
click at [42, 673] on span "CL" at bounding box center [30, 677] width 31 height 31
click at [61, 585] on span "Logout" at bounding box center [62, 585] width 35 height 25
